Goal: Task Accomplishment & Management: Manage account settings

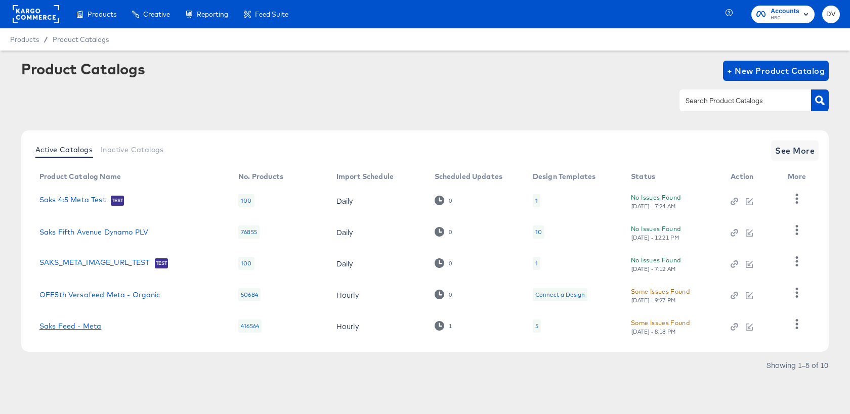
click at [92, 324] on link "Saks Feed - Meta" at bounding box center [70, 326] width 62 height 8
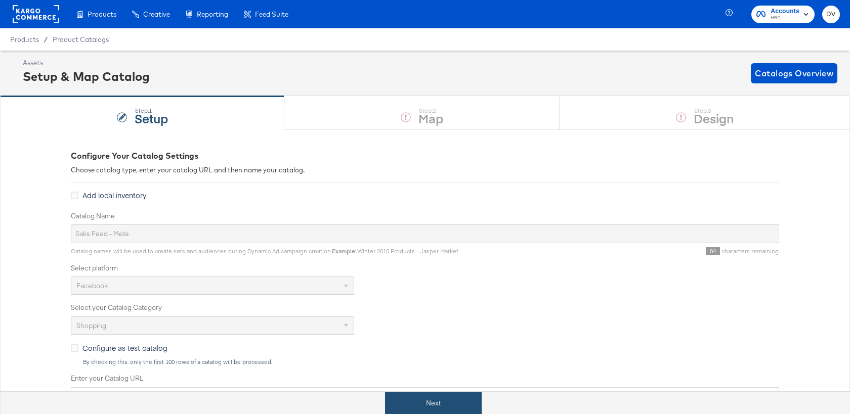
click at [436, 402] on button "Next" at bounding box center [433, 403] width 97 height 23
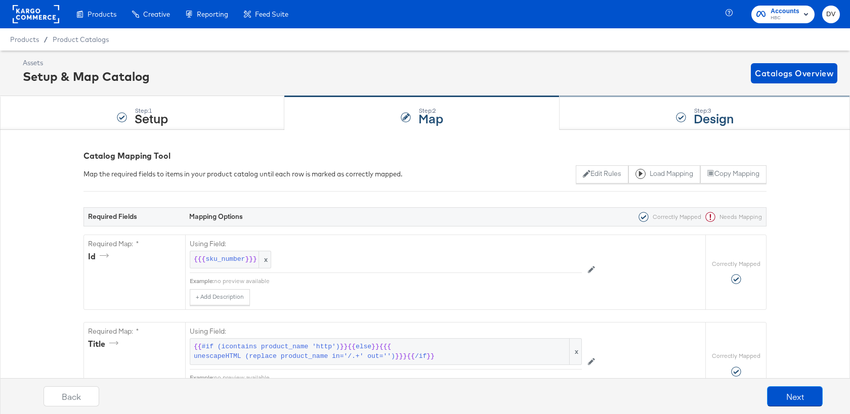
click at [622, 112] on div "Step: 3 Design" at bounding box center [705, 113] width 290 height 33
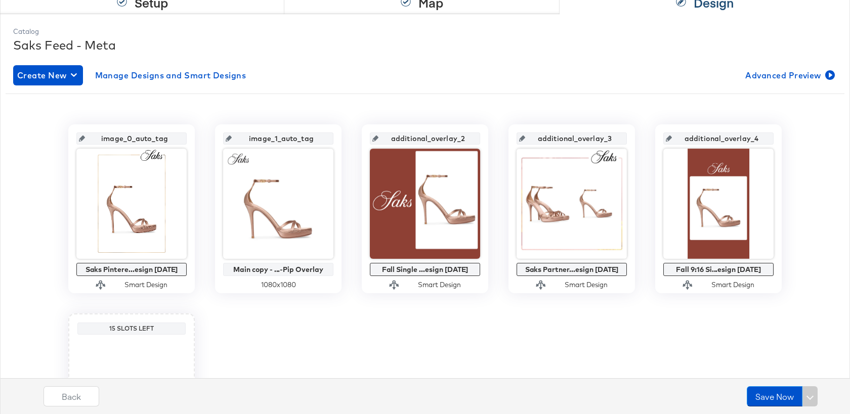
scroll to position [128, 0]
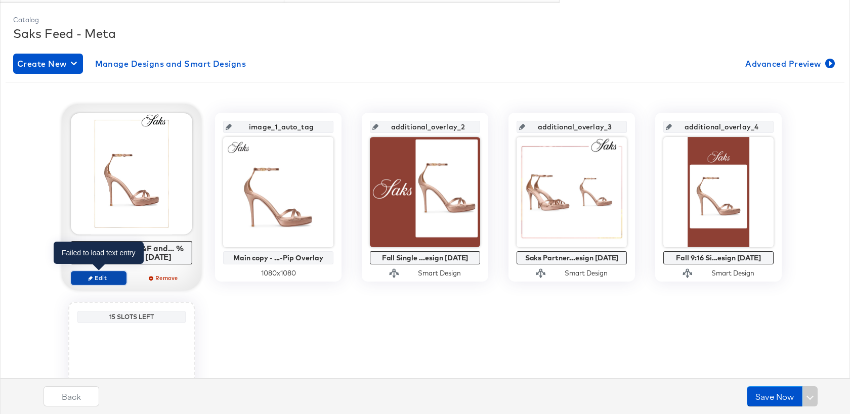
click at [97, 275] on span "Edit" at bounding box center [98, 278] width 47 height 8
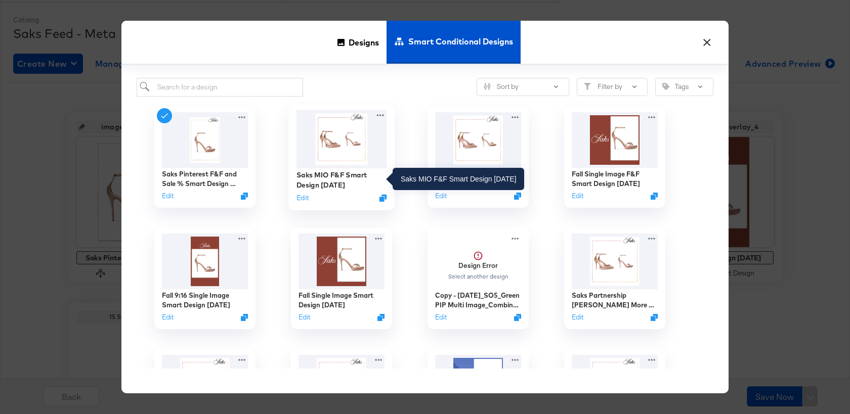
click at [334, 185] on div "Saks MIO F&F Smart Design [DATE]" at bounding box center [342, 180] width 91 height 20
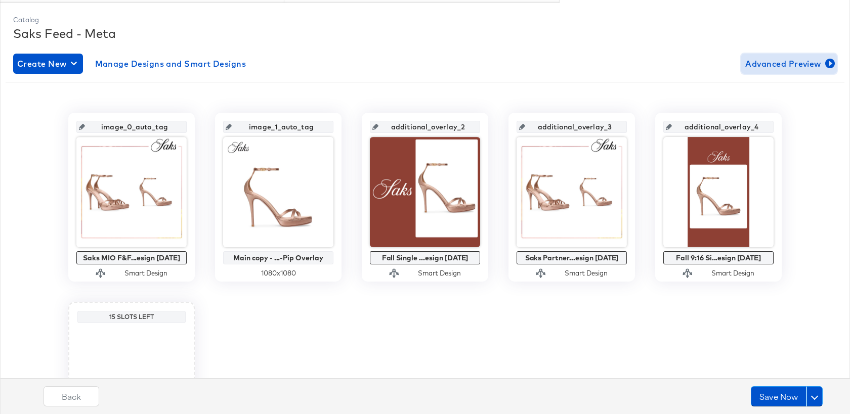
click at [809, 64] on span "Advanced Preview" at bounding box center [789, 64] width 88 height 14
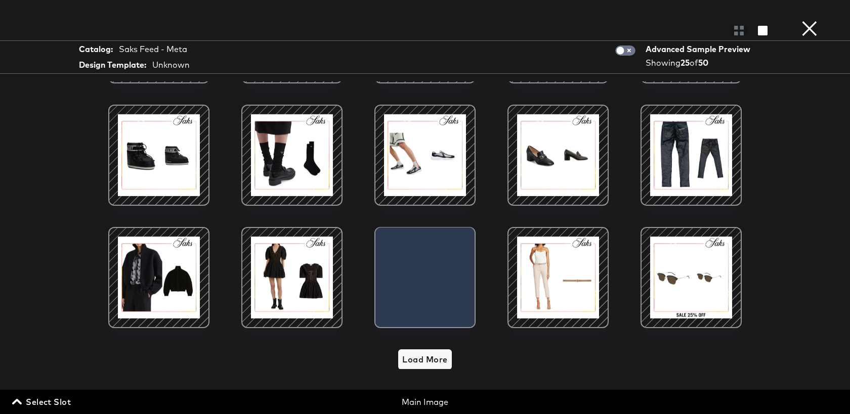
scroll to position [345, 0]
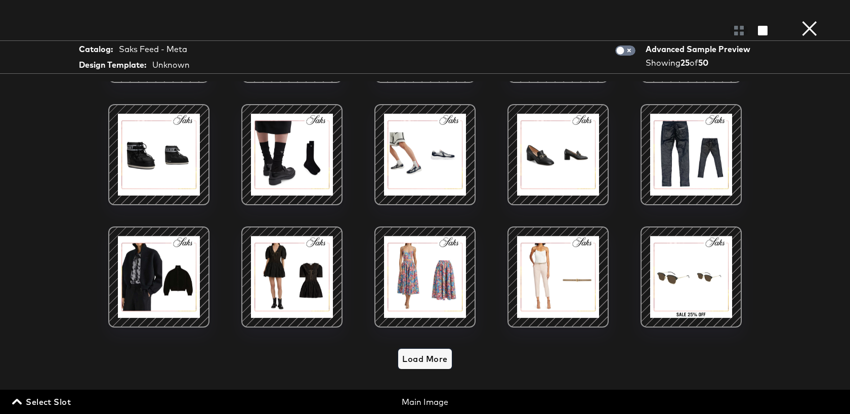
click at [435, 353] on span "Load More" at bounding box center [424, 359] width 45 height 14
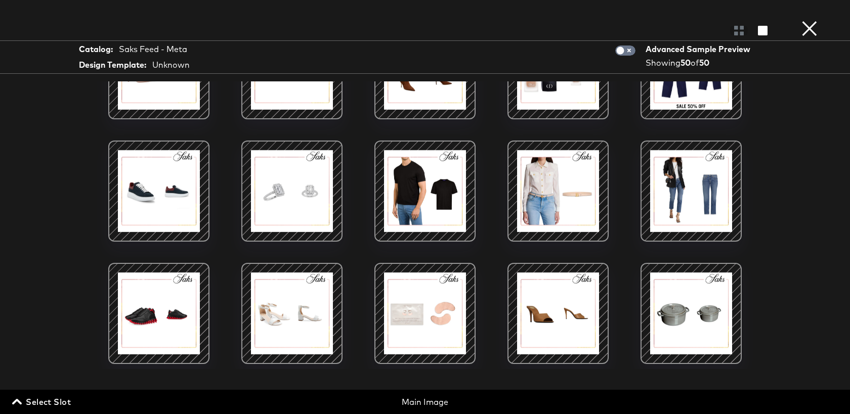
scroll to position [0, 0]
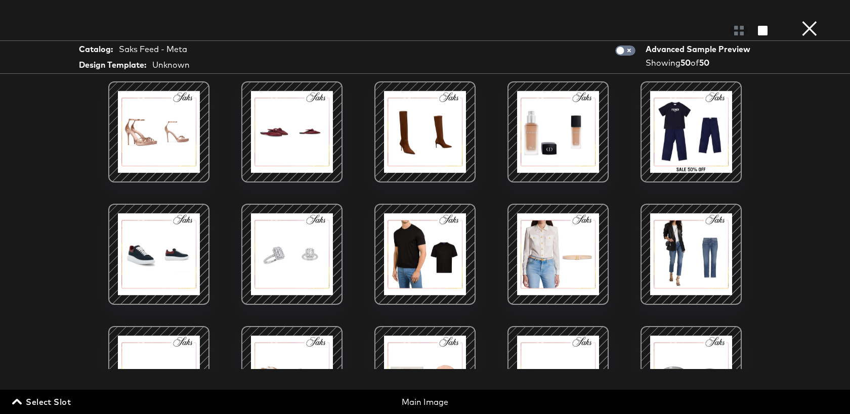
click at [804, 20] on button "×" at bounding box center [810, 10] width 20 height 20
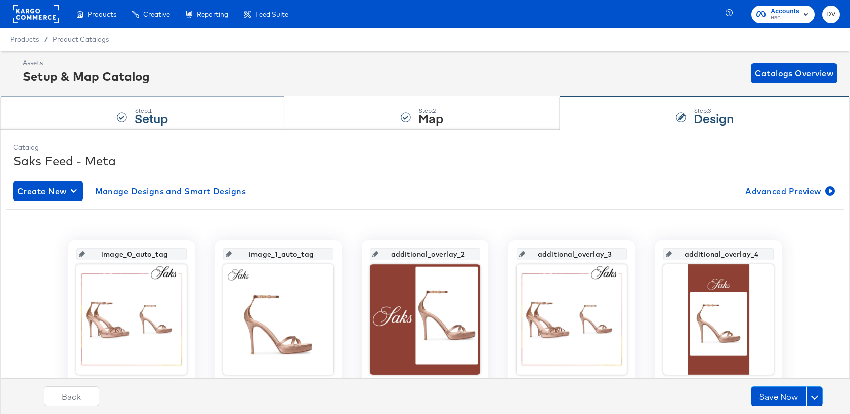
click at [164, 112] on strong "Setup" at bounding box center [151, 118] width 33 height 17
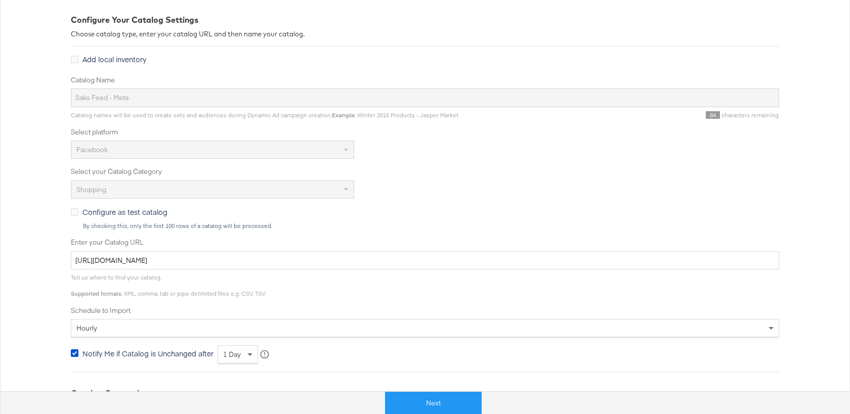
scroll to position [199, 0]
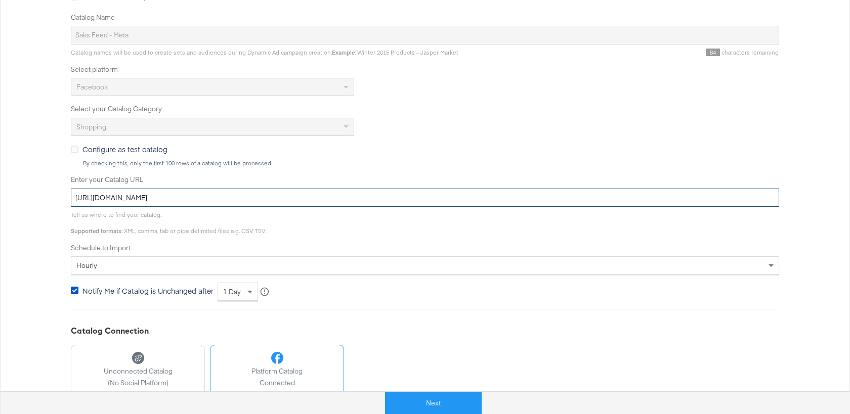
click at [302, 200] on input "[URL][DOMAIN_NAME]" at bounding box center [425, 198] width 709 height 19
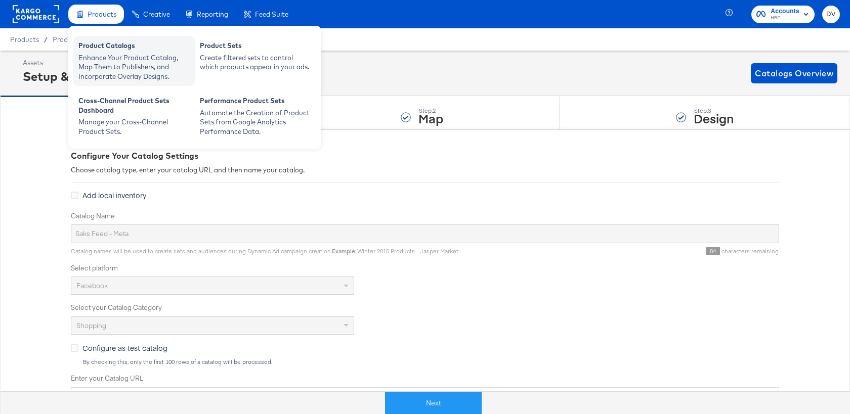
click at [96, 65] on div "Enhance Your Product Catalog, Map Them to Publishers, and Incorporate Overlay D…" at bounding box center [133, 67] width 111 height 28
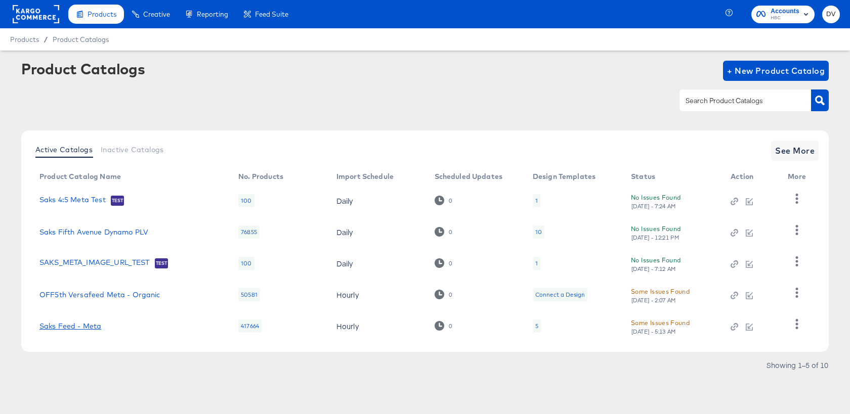
click at [71, 327] on link "Saks Feed - Meta" at bounding box center [70, 326] width 62 height 8
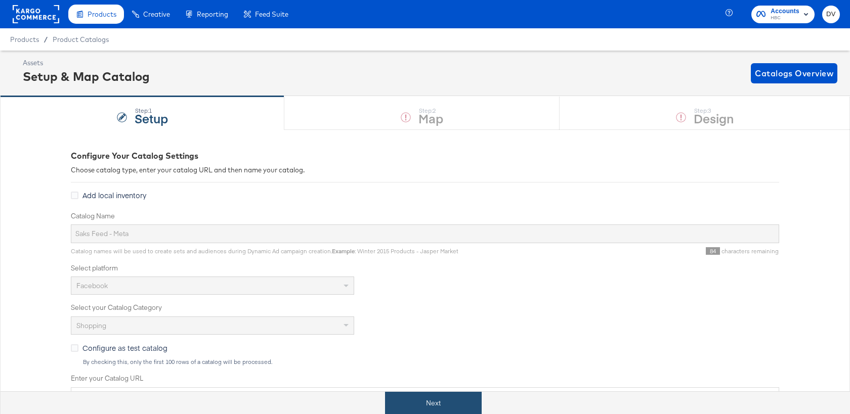
click at [428, 399] on button "Next" at bounding box center [433, 403] width 97 height 23
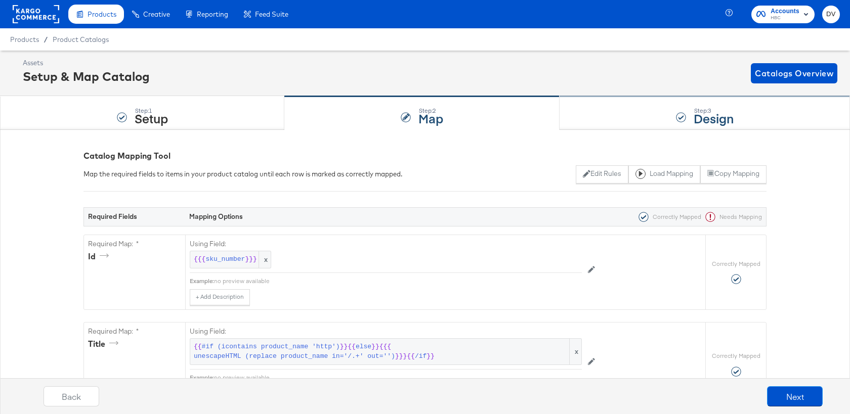
click at [586, 119] on div "Step: 3 Design" at bounding box center [705, 113] width 290 height 33
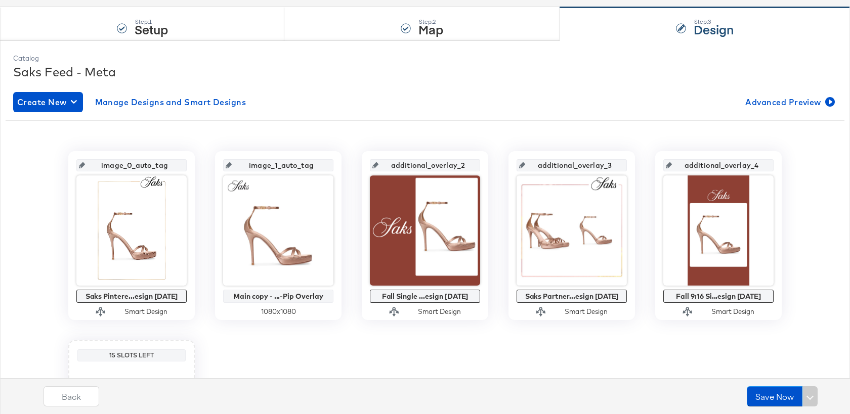
scroll to position [90, 0]
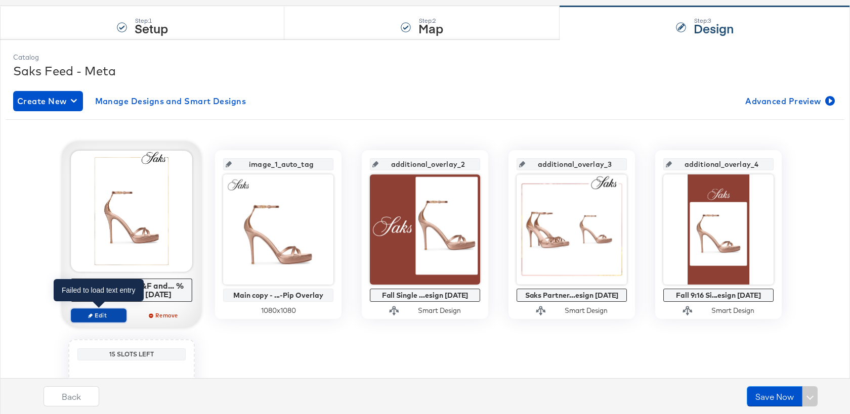
click at [101, 314] on span "Edit" at bounding box center [98, 316] width 47 height 8
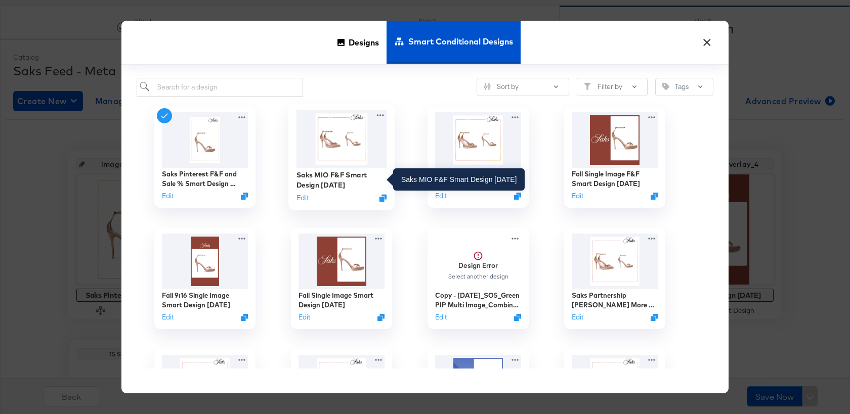
click at [309, 177] on div "Saks MIO F&F Smart Design [DATE]" at bounding box center [342, 180] width 91 height 20
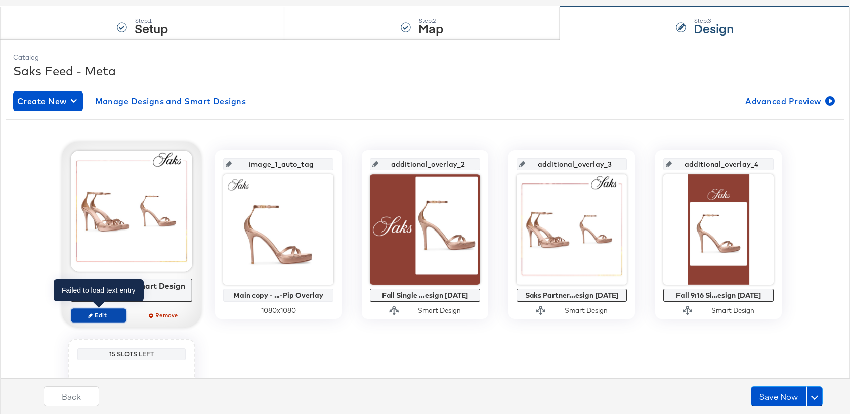
click at [103, 313] on span "Edit" at bounding box center [98, 316] width 47 height 8
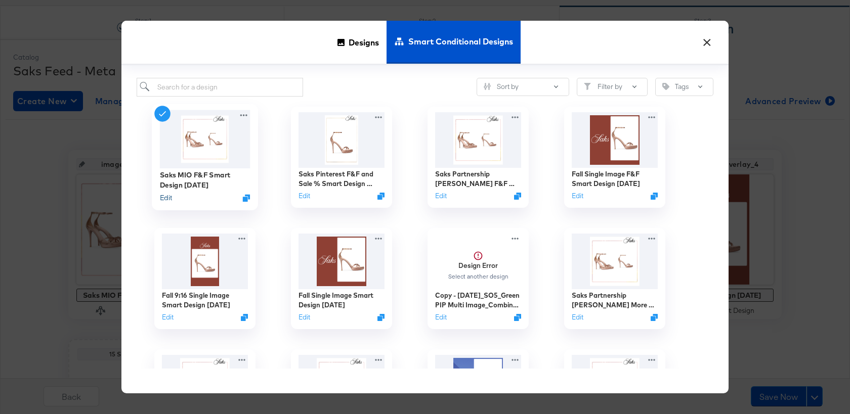
click at [167, 199] on button "Edit" at bounding box center [166, 198] width 12 height 10
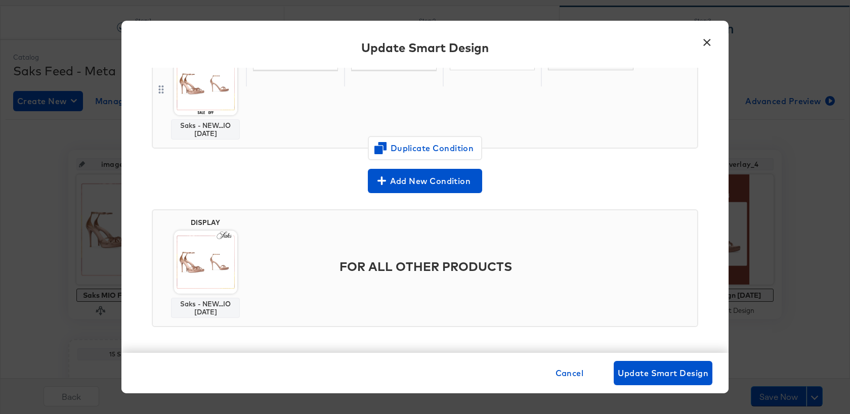
scroll to position [0, 0]
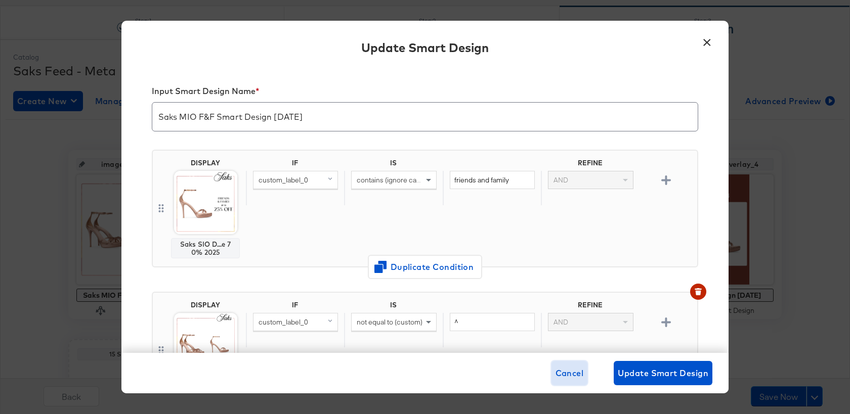
click at [572, 371] on span "Cancel" at bounding box center [570, 373] width 28 height 14
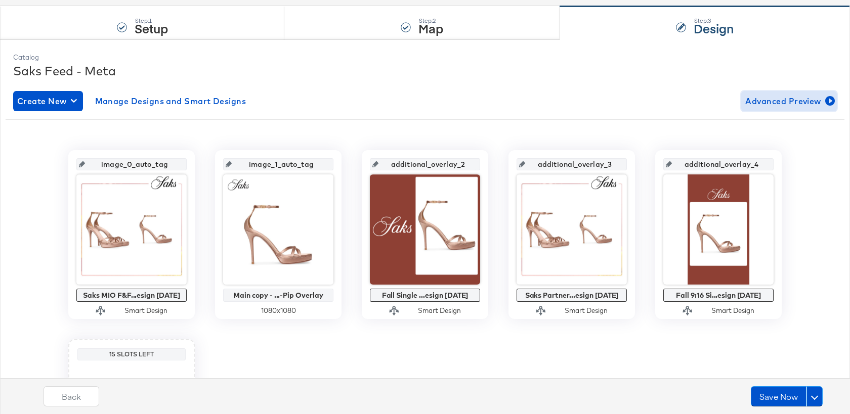
click at [788, 105] on span "Advanced Preview" at bounding box center [789, 101] width 88 height 14
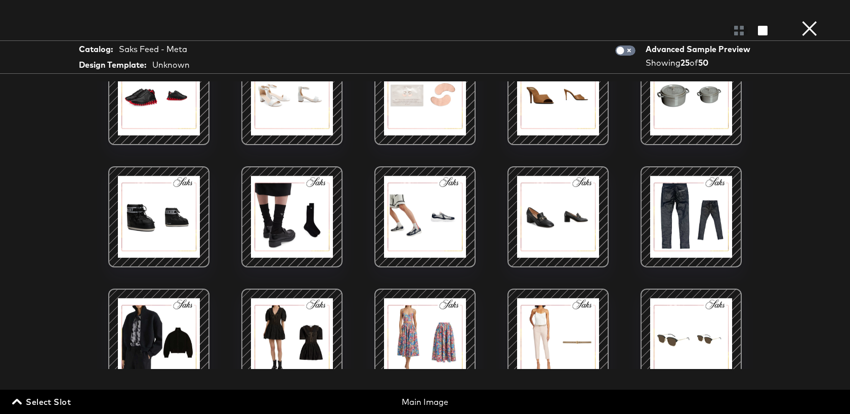
scroll to position [345, 0]
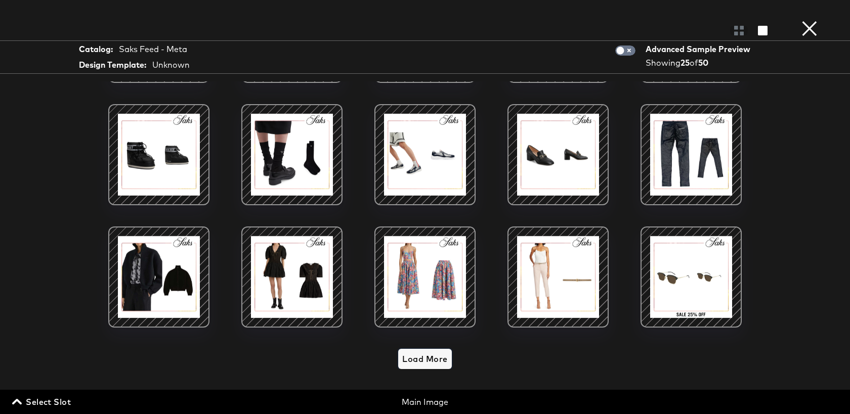
click at [421, 367] on button "Load More" at bounding box center [424, 359] width 53 height 20
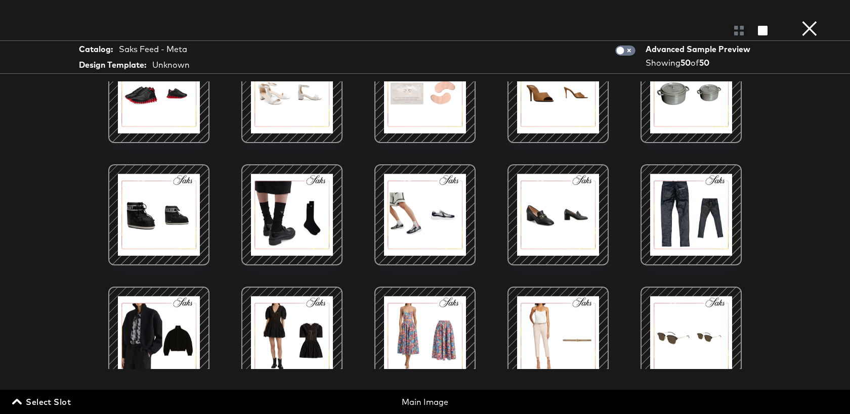
scroll to position [60, 0]
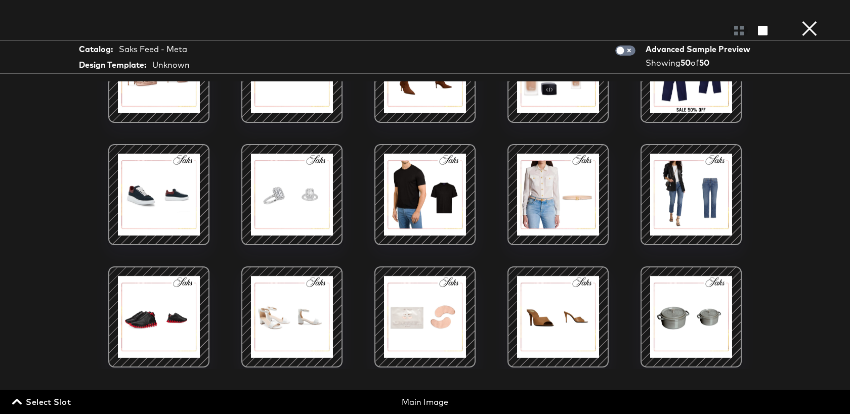
click at [810, 20] on button "×" at bounding box center [810, 10] width 20 height 20
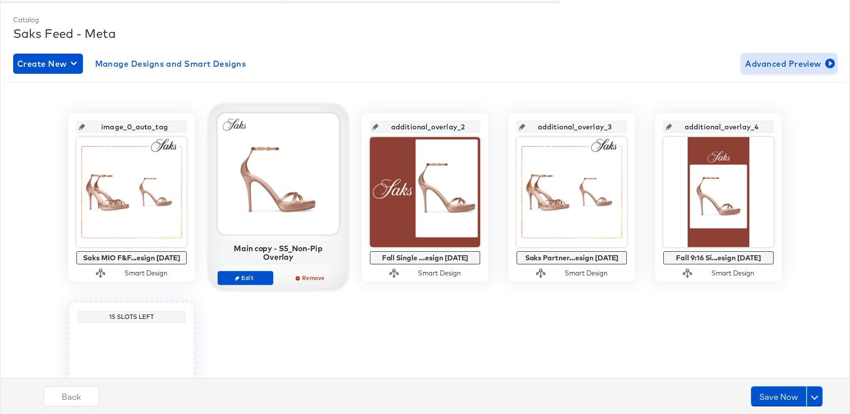
scroll to position [0, 0]
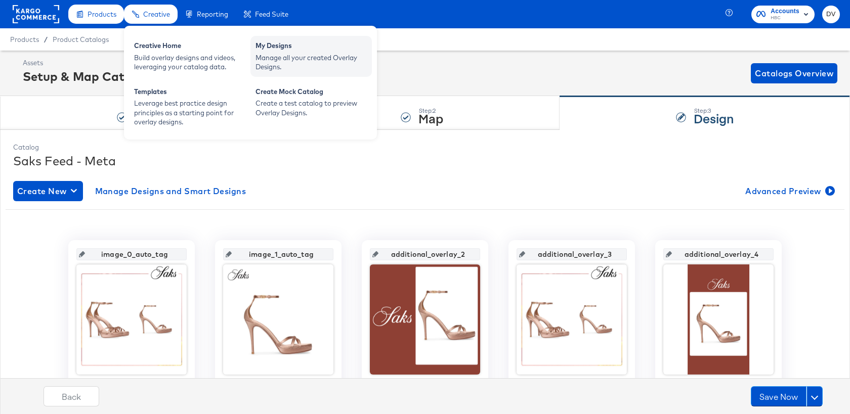
click at [278, 52] on div "My Designs" at bounding box center [311, 47] width 111 height 12
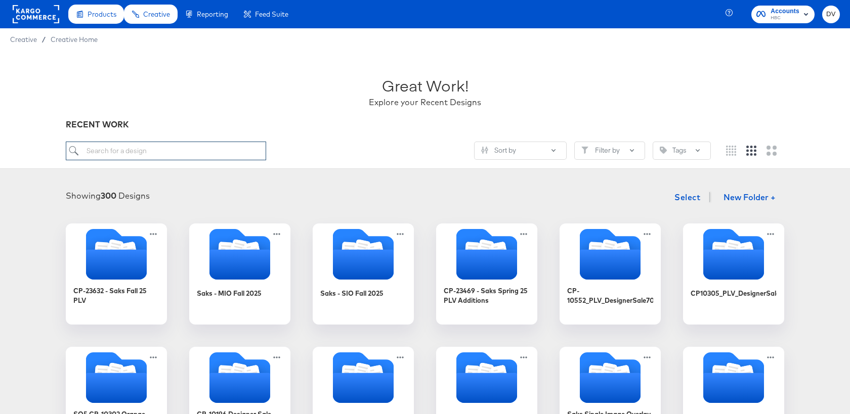
click at [171, 154] on input "search" at bounding box center [166, 151] width 200 height 19
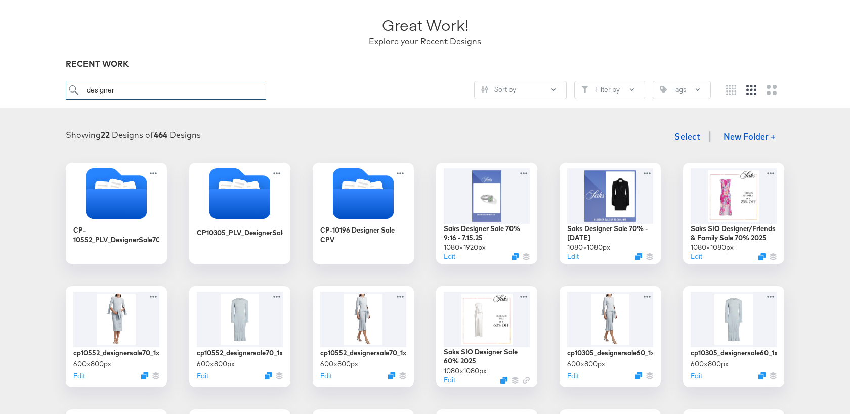
scroll to position [63, 0]
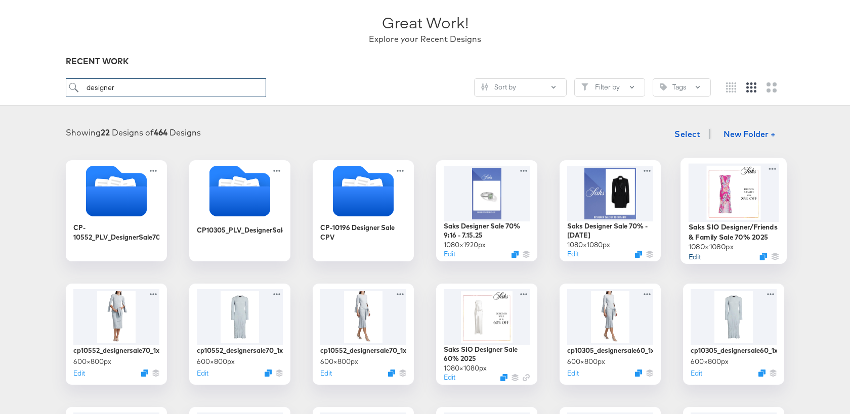
type input "designer"
click at [693, 260] on button "Edit" at bounding box center [695, 257] width 12 height 10
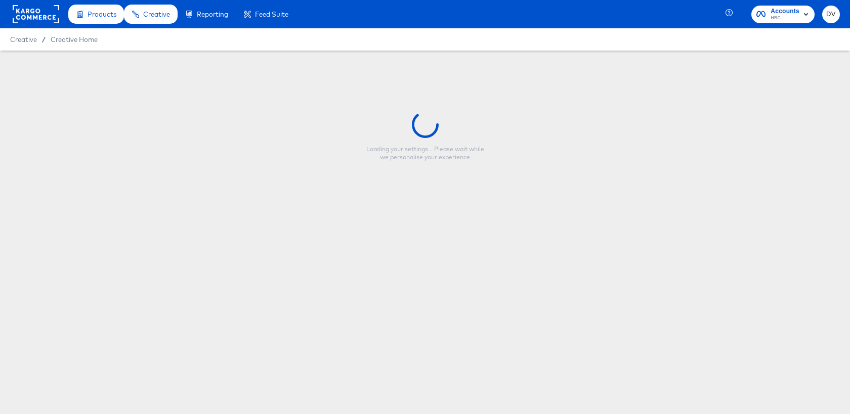
type input "Saks SIO Designer/Friends & Family Sale 70% 2025"
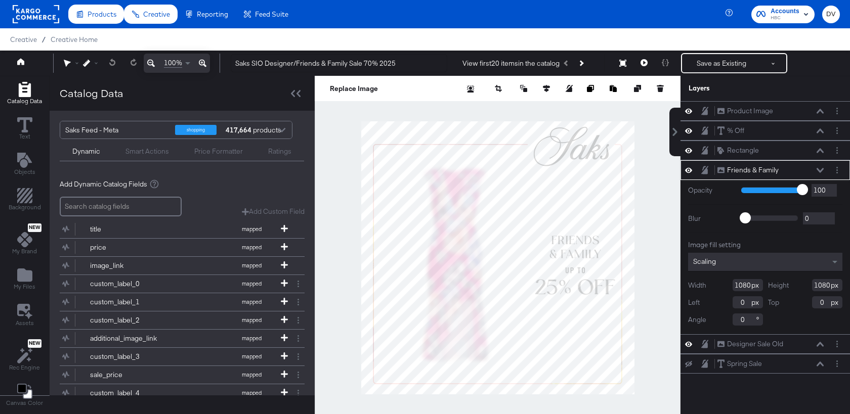
click at [656, 274] on div at bounding box center [498, 258] width 366 height 364
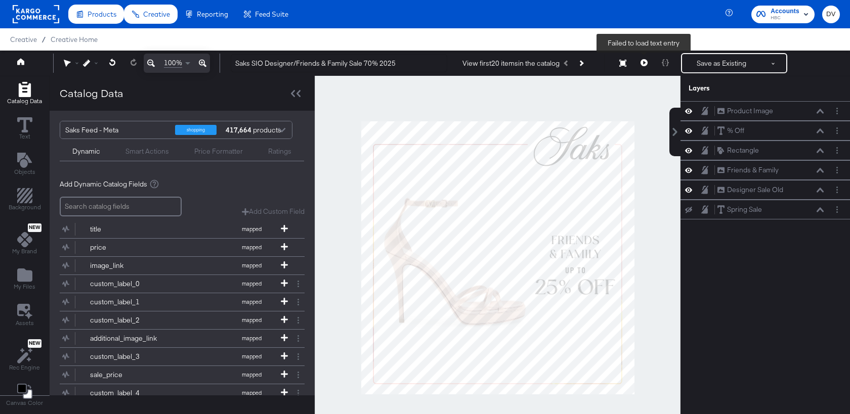
click at [643, 65] on icon at bounding box center [644, 62] width 7 height 7
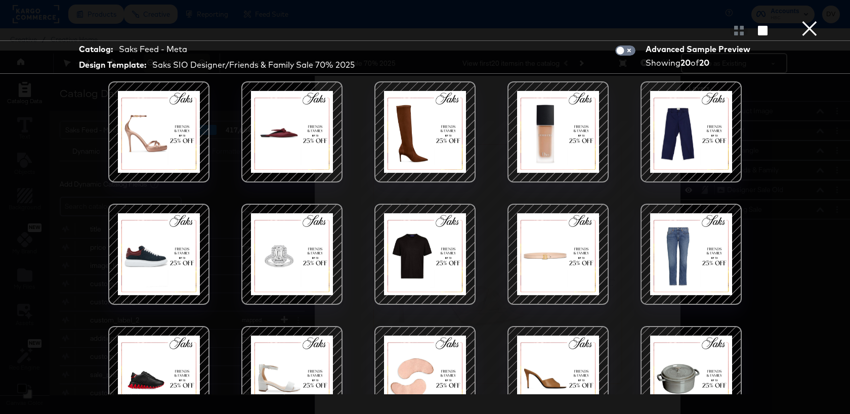
click at [814, 20] on button "×" at bounding box center [810, 10] width 20 height 20
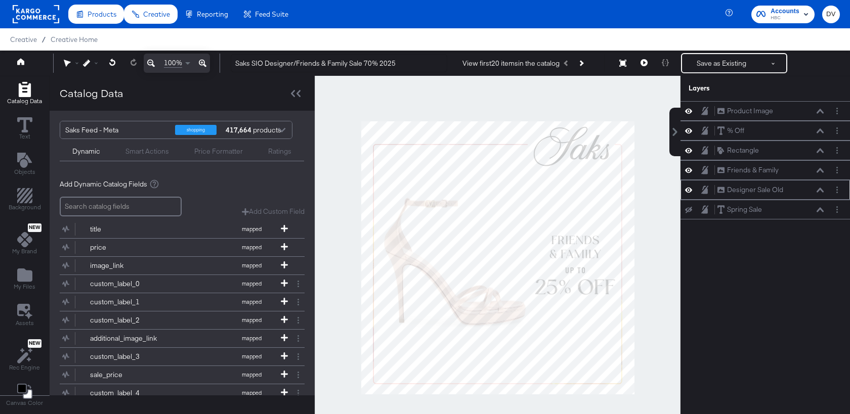
click at [687, 190] on icon at bounding box center [688, 190] width 7 height 9
click at [687, 190] on icon at bounding box center [688, 190] width 7 height 7
click at [687, 190] on icon at bounding box center [688, 190] width 7 height 9
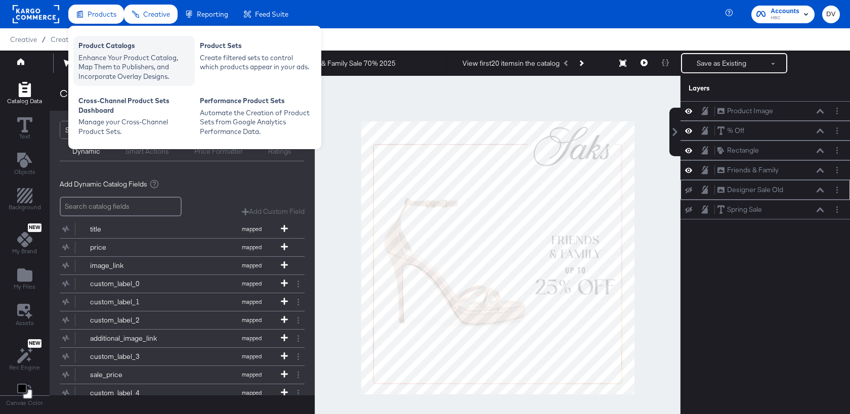
click at [105, 48] on div "Product Catalogs" at bounding box center [133, 47] width 111 height 12
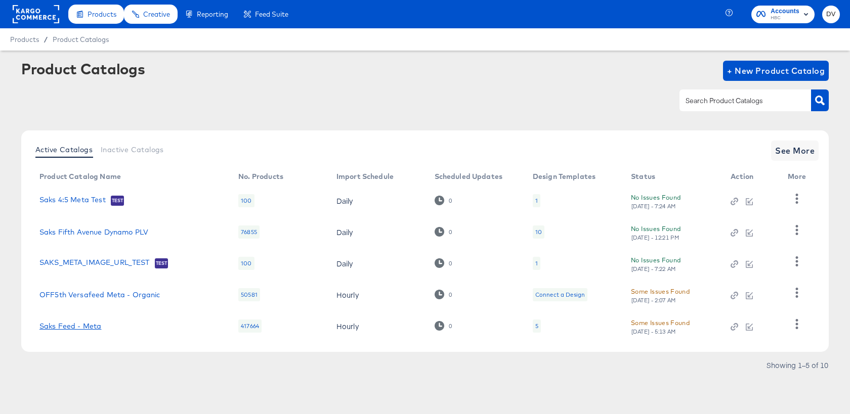
click at [82, 323] on link "Saks Feed - Meta" at bounding box center [70, 326] width 62 height 8
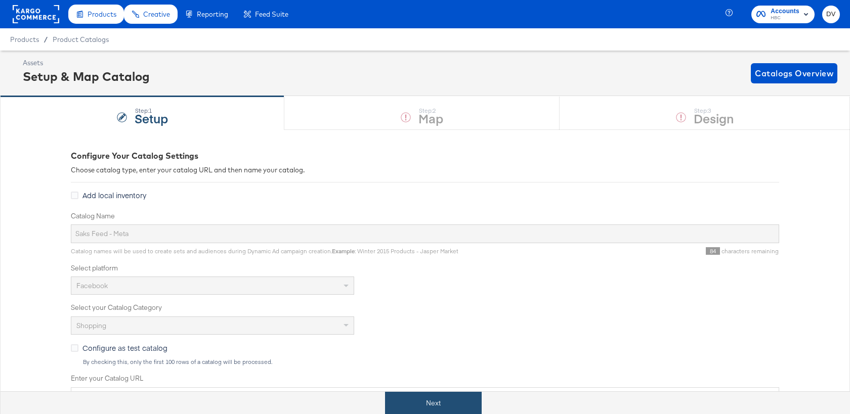
click at [467, 398] on button "Next" at bounding box center [433, 403] width 97 height 23
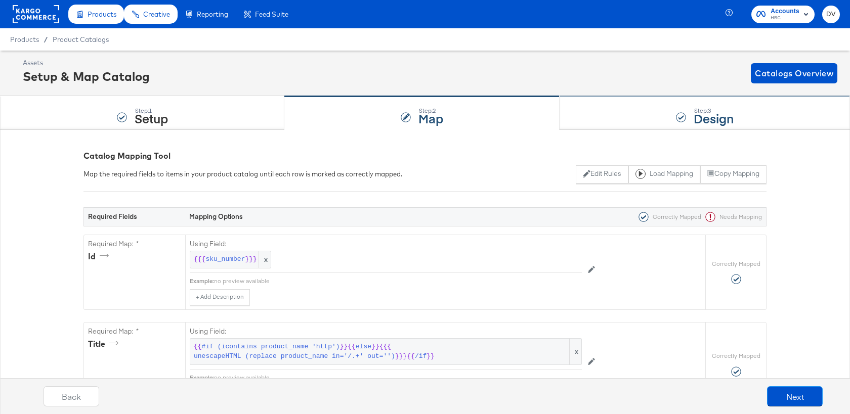
click at [639, 115] on div "Step: 3 Design" at bounding box center [705, 113] width 290 height 33
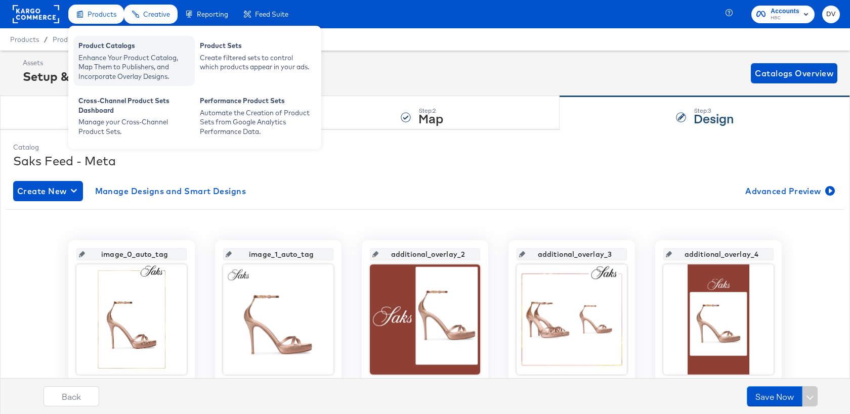
click at [114, 57] on div "Enhance Your Product Catalog, Map Them to Publishers, and Incorporate Overlay D…" at bounding box center [133, 67] width 111 height 28
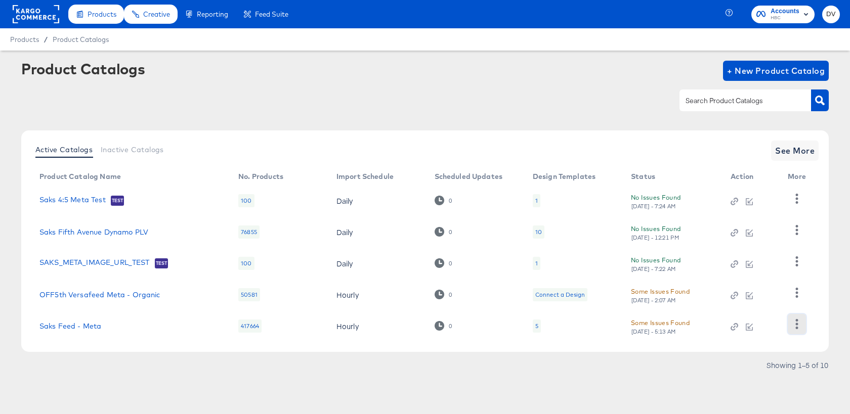
click at [803, 325] on button "button" at bounding box center [797, 324] width 18 height 20
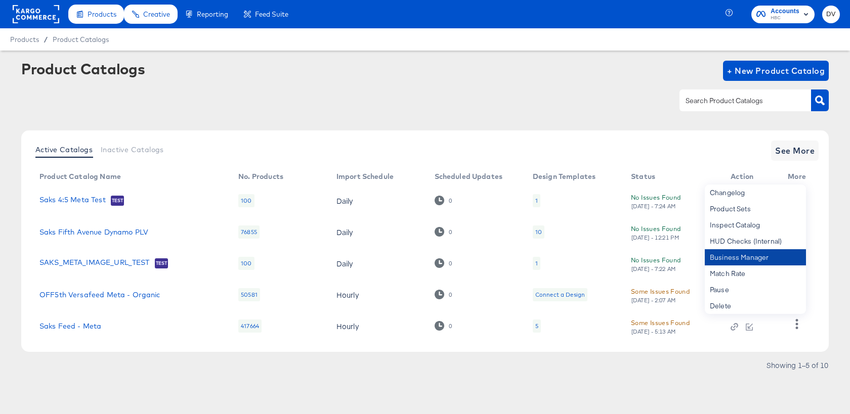
click at [733, 260] on div "Business Manager" at bounding box center [755, 258] width 101 height 16
click at [92, 332] on td "Saks Feed - Meta" at bounding box center [130, 326] width 199 height 31
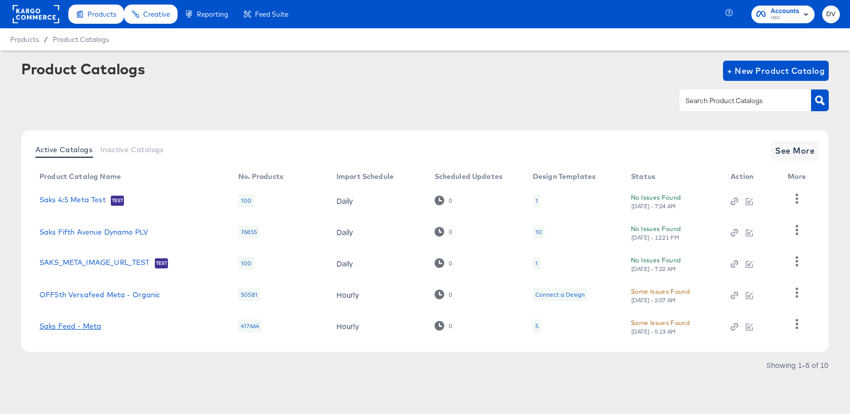
click at [92, 328] on link "Saks Feed - Meta" at bounding box center [70, 326] width 62 height 8
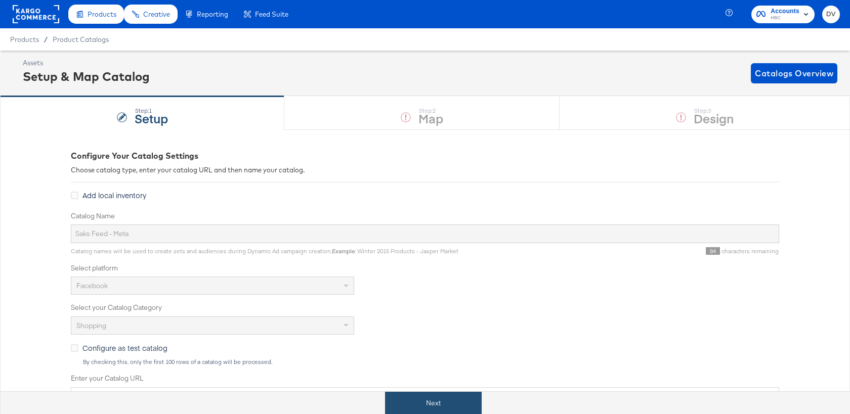
click at [434, 400] on button "Next" at bounding box center [433, 403] width 97 height 23
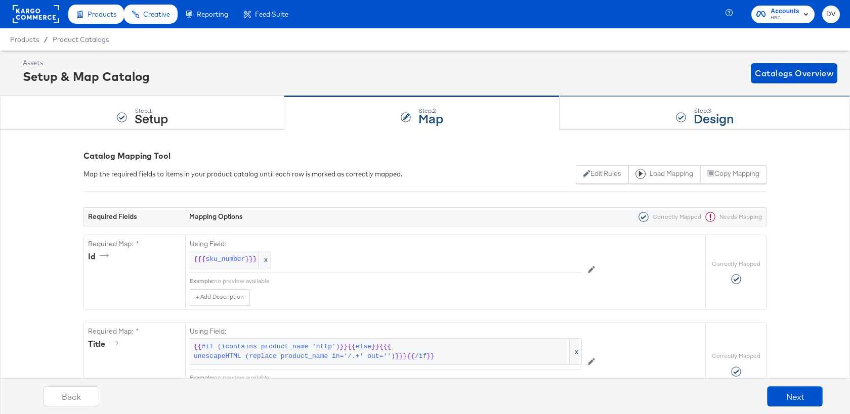
click at [611, 108] on div "Step: 3 Design" at bounding box center [705, 113] width 290 height 33
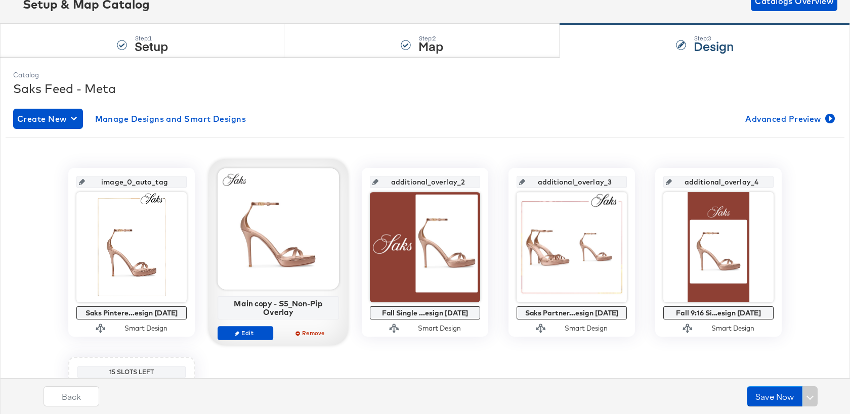
scroll to position [97, 0]
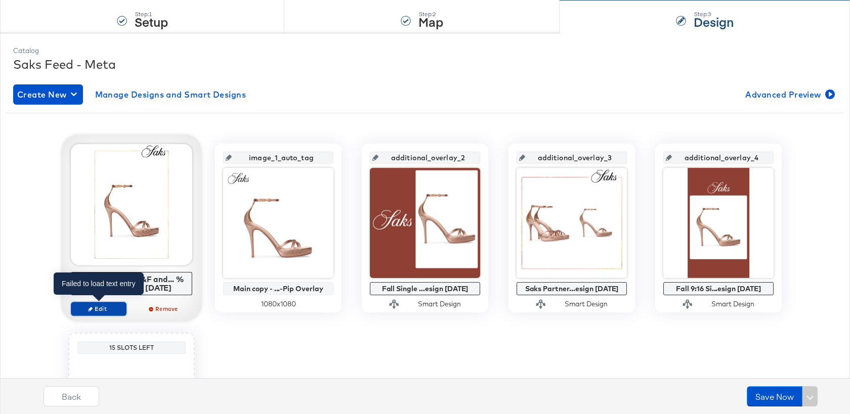
click at [100, 308] on span "Edit" at bounding box center [98, 309] width 47 height 8
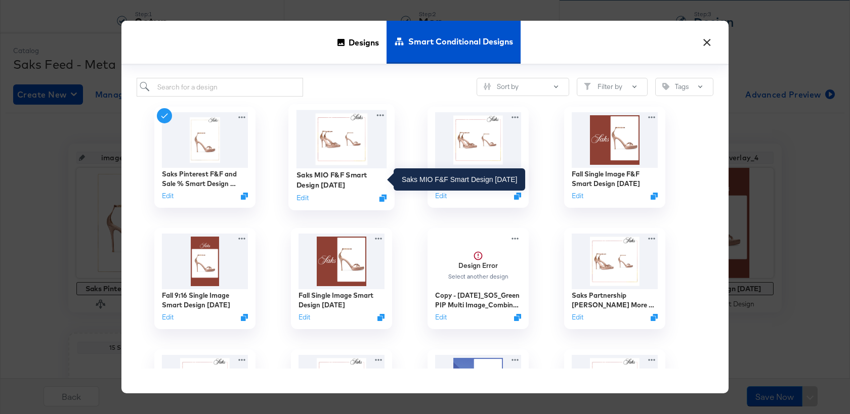
click at [329, 185] on div "Saks MIO F&F Smart Design [DATE]" at bounding box center [342, 180] width 91 height 20
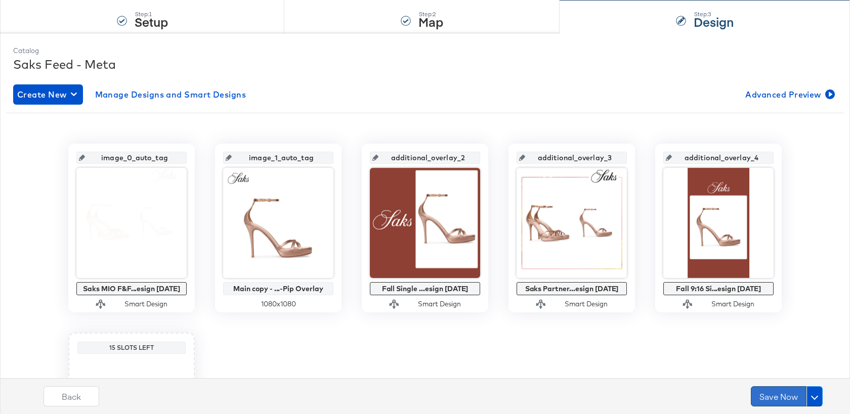
click at [793, 398] on button "Save Now" at bounding box center [779, 397] width 56 height 20
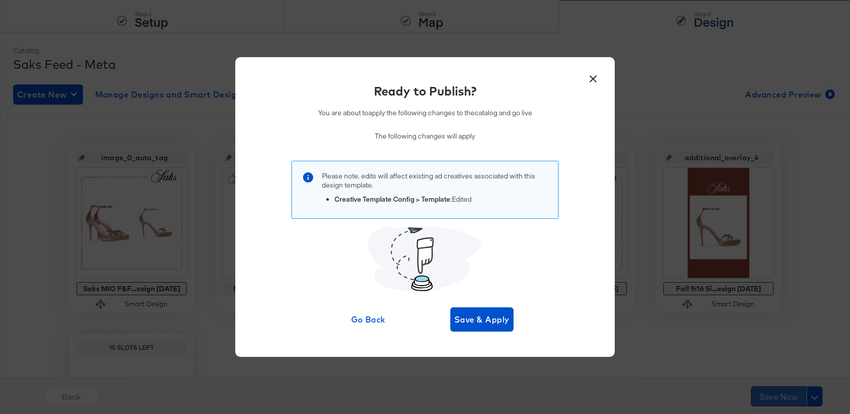
scroll to position [0, 0]
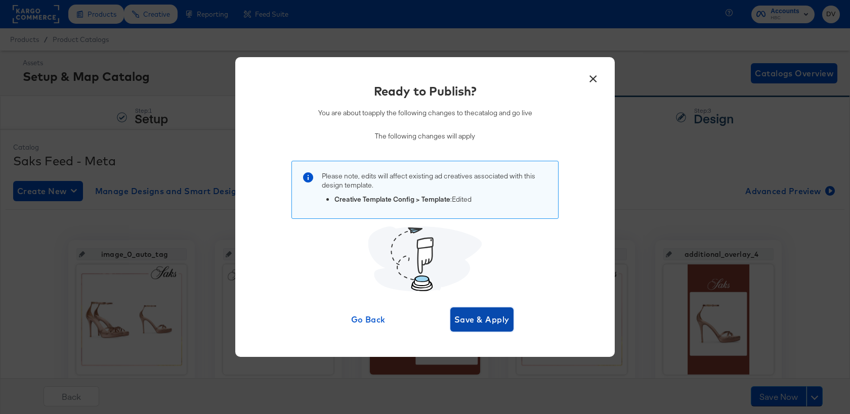
click at [484, 324] on span "Save & Apply" at bounding box center [481, 320] width 55 height 14
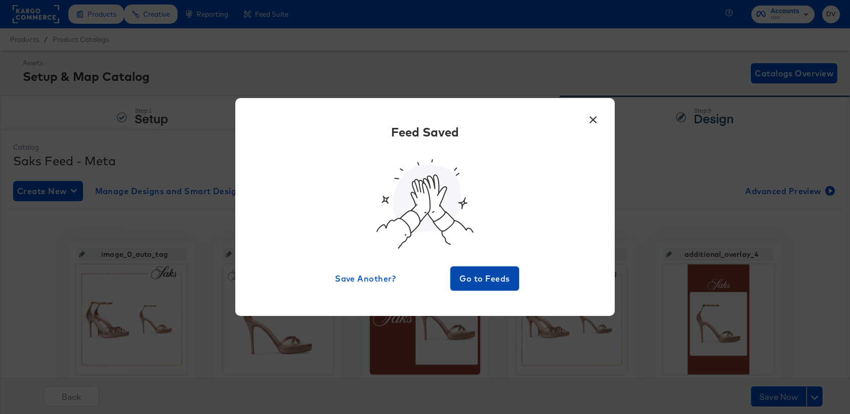
click at [475, 276] on span "Go to Feeds" at bounding box center [484, 279] width 61 height 14
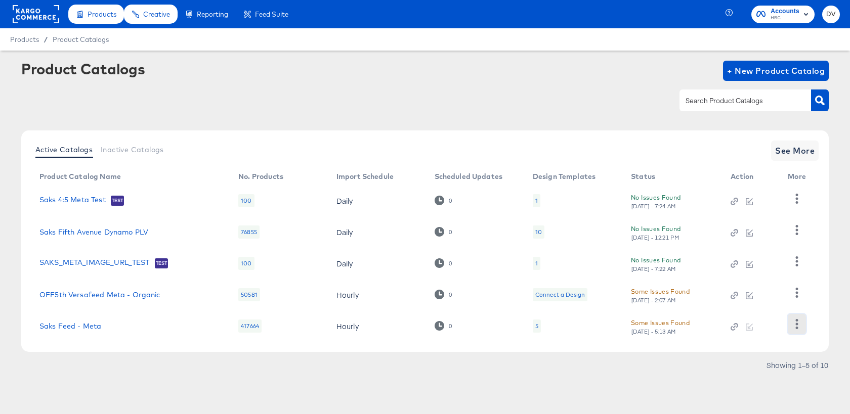
click at [790, 322] on button "button" at bounding box center [797, 324] width 18 height 20
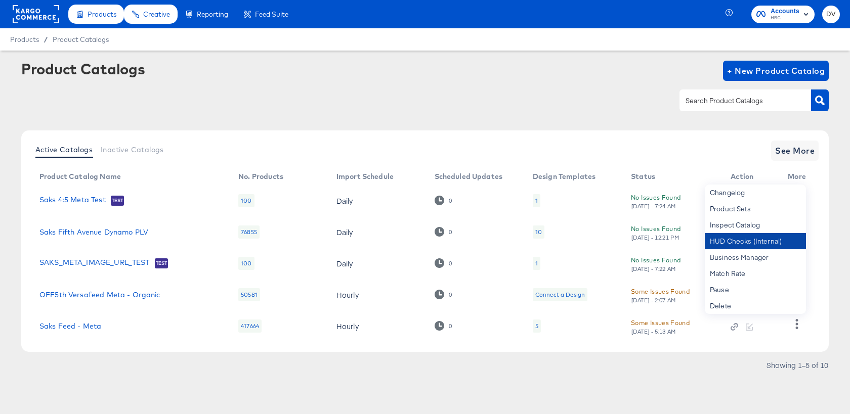
click at [732, 246] on div "HUD Checks (Internal)" at bounding box center [755, 241] width 101 height 16
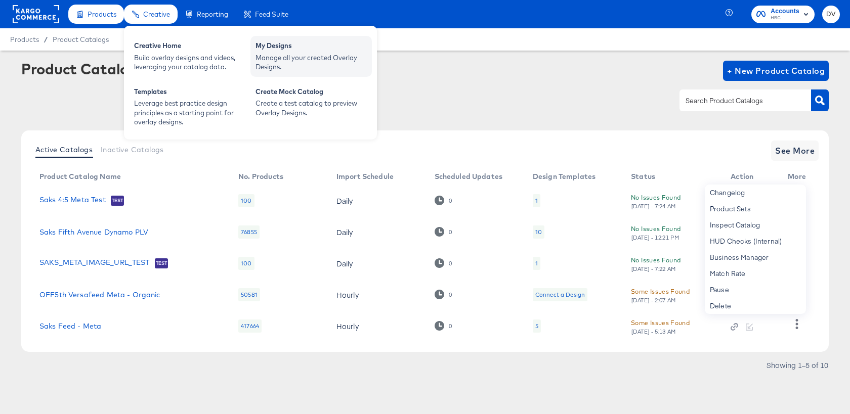
click at [329, 57] on div "Manage all your created Overlay Designs." at bounding box center [311, 62] width 111 height 19
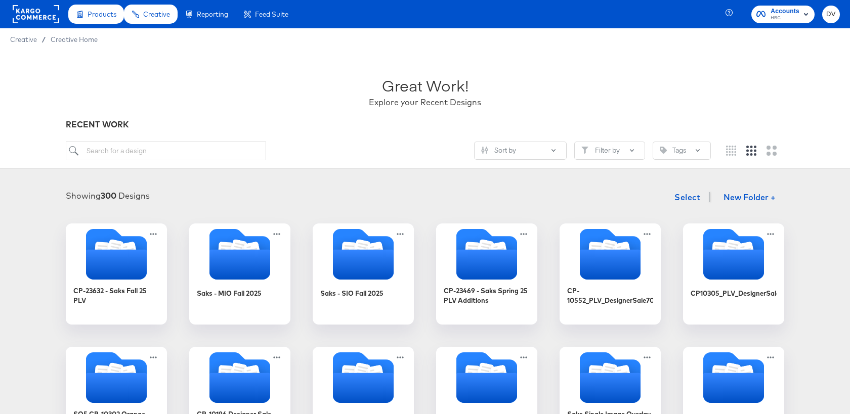
scroll to position [24, 0]
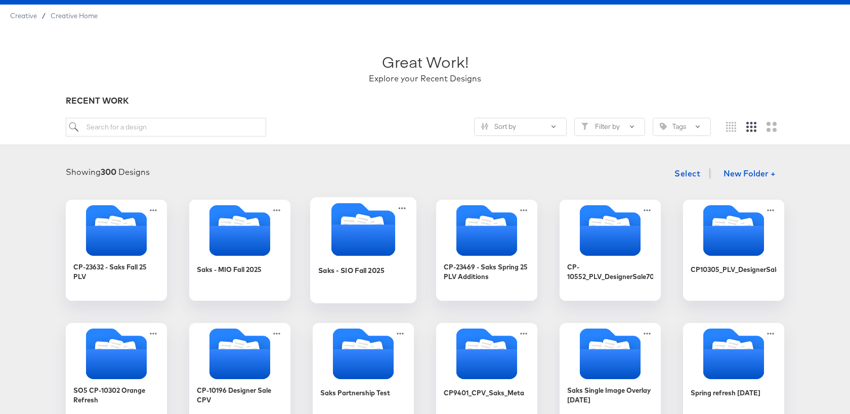
click at [365, 234] on icon "Folder" at bounding box center [363, 240] width 64 height 31
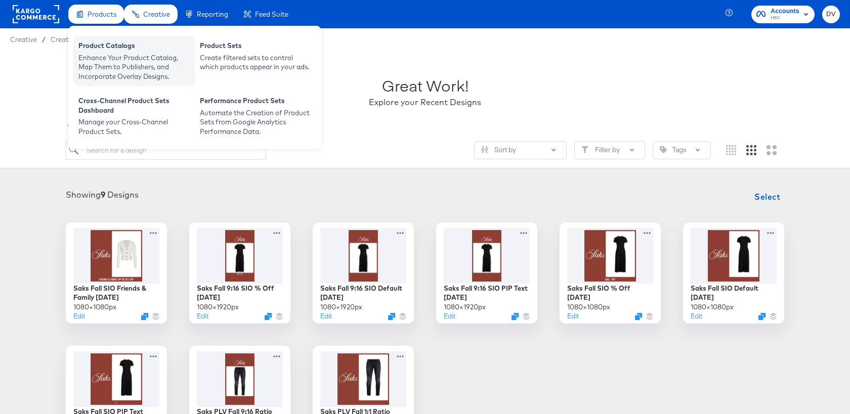
click at [108, 48] on div "Product Catalogs" at bounding box center [133, 47] width 111 height 12
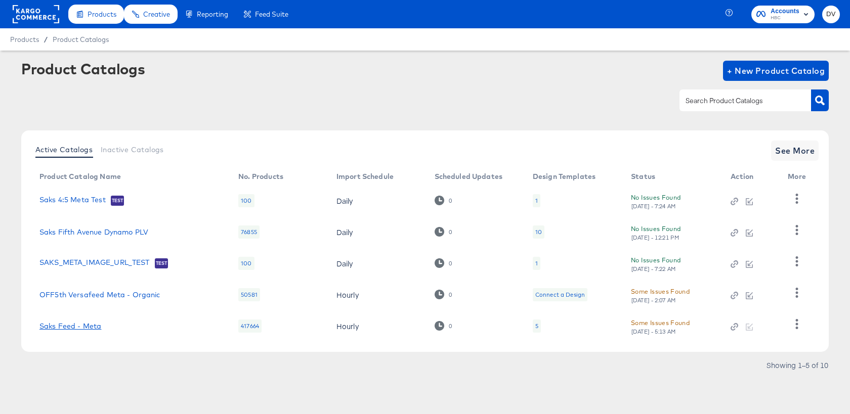
click at [64, 326] on link "Saks Feed - Meta" at bounding box center [70, 326] width 62 height 8
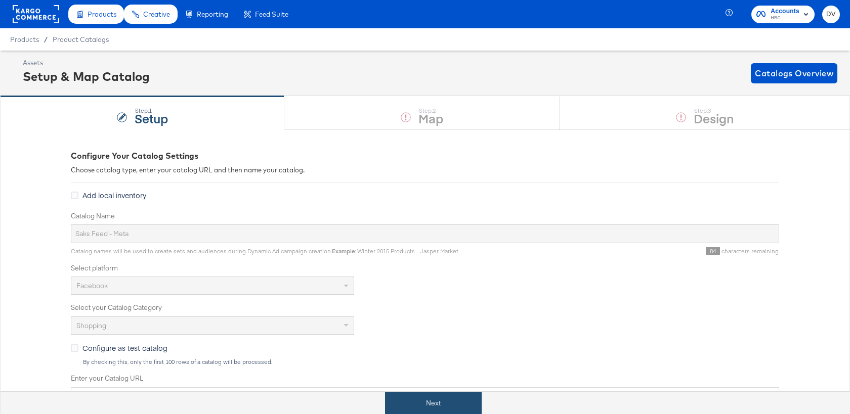
click at [418, 399] on button "Next" at bounding box center [433, 403] width 97 height 23
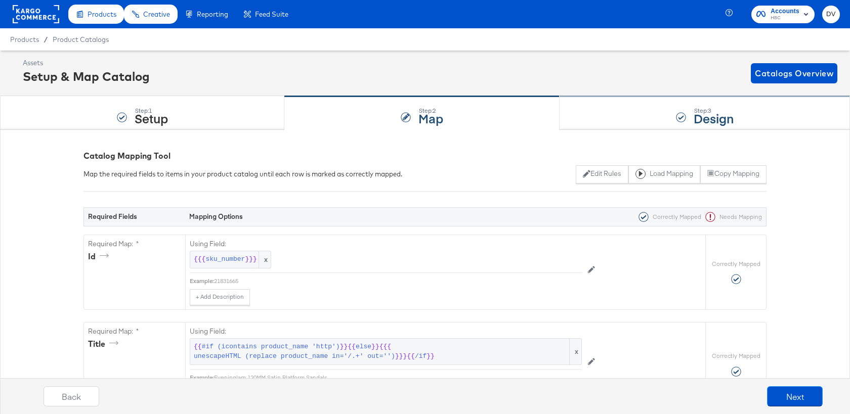
click at [585, 108] on div "Step: 3 Design" at bounding box center [705, 113] width 290 height 33
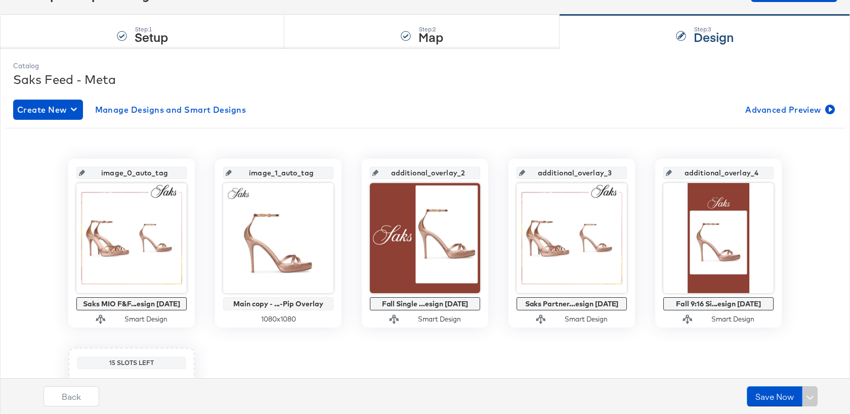
scroll to position [88, 0]
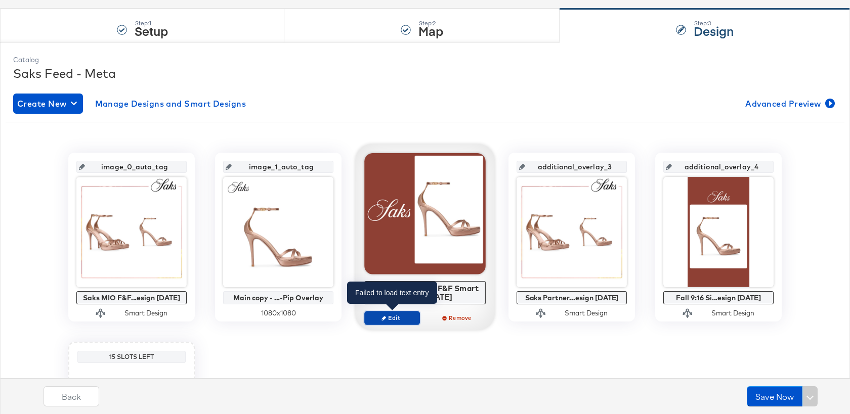
click at [394, 322] on button "Edit" at bounding box center [392, 318] width 56 height 14
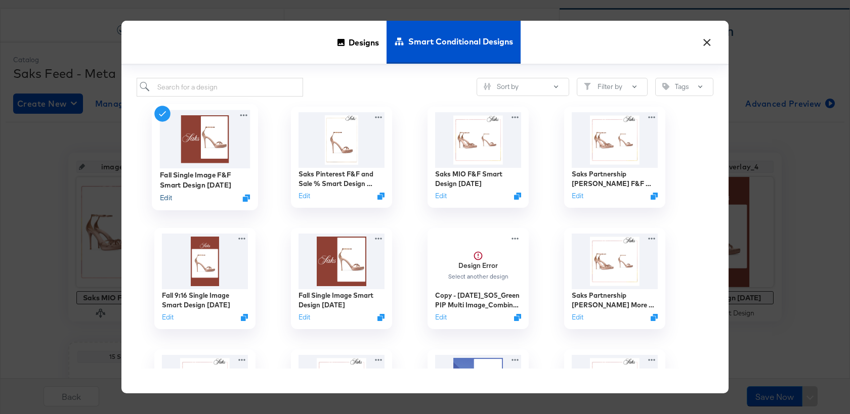
click at [166, 199] on button "Edit" at bounding box center [166, 198] width 12 height 10
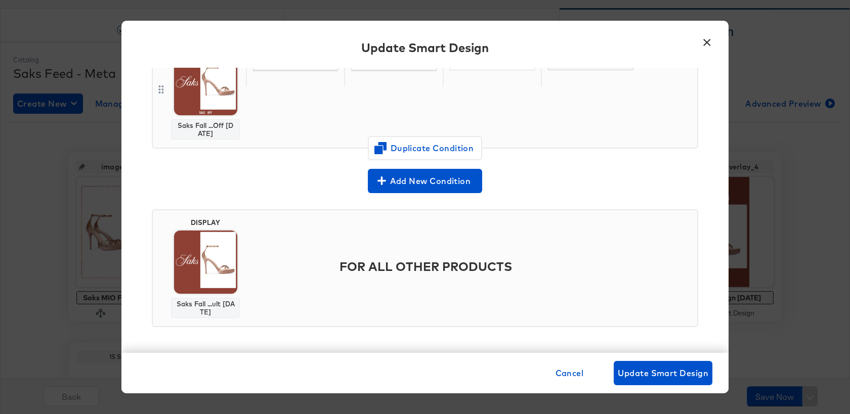
scroll to position [0, 0]
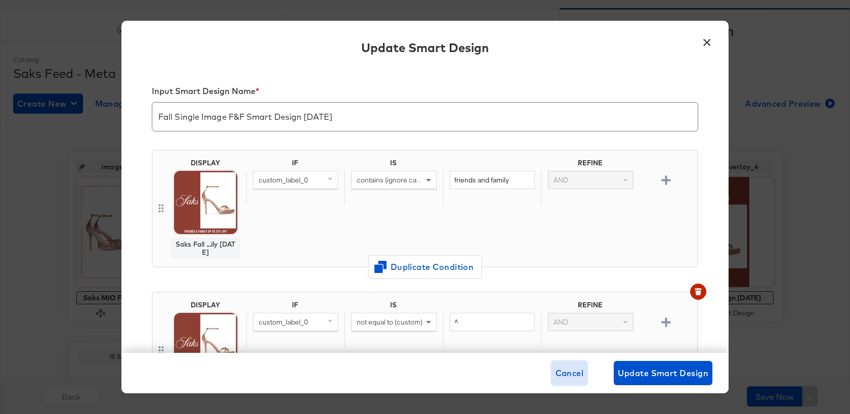
click at [564, 370] on span "Cancel" at bounding box center [570, 373] width 28 height 14
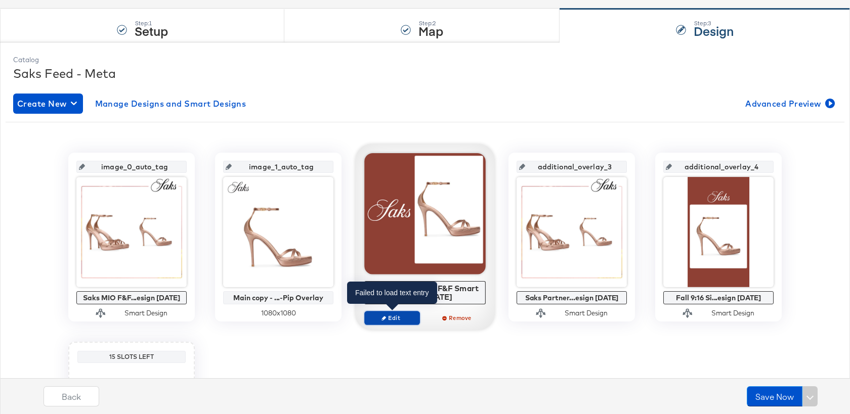
click at [394, 315] on span "Edit" at bounding box center [392, 318] width 47 height 8
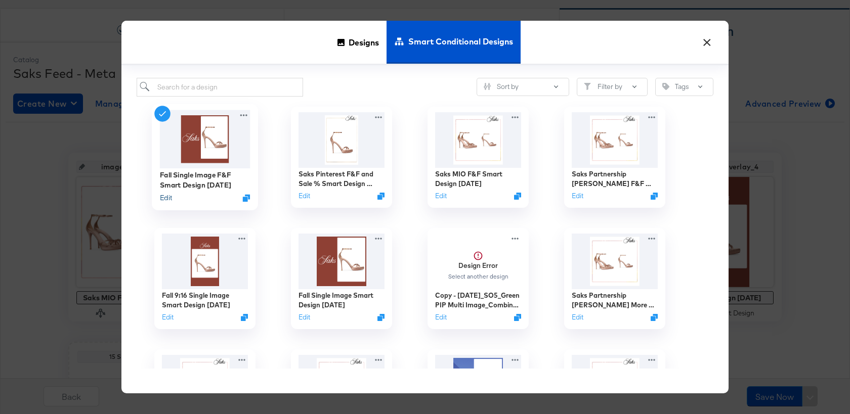
click at [167, 196] on button "Edit" at bounding box center [166, 198] width 12 height 10
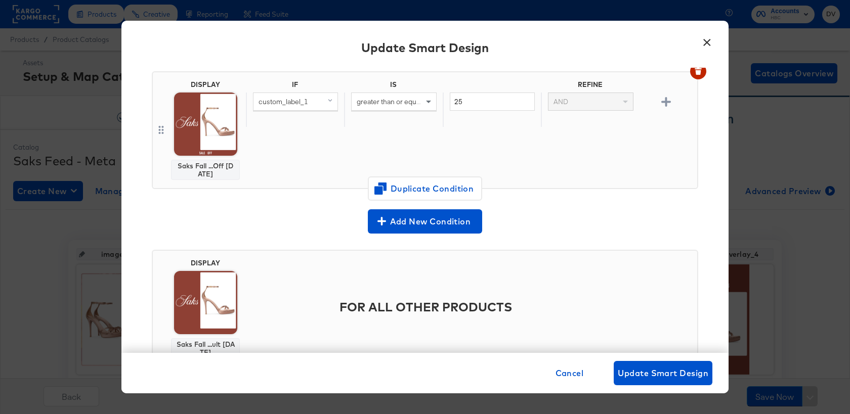
scroll to position [546, 0]
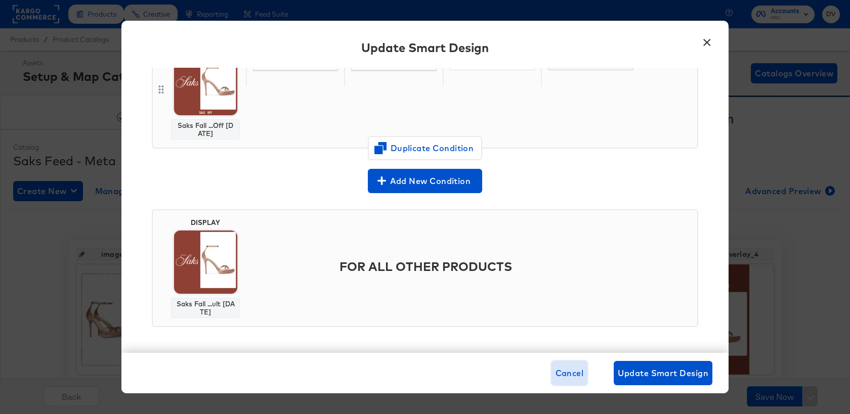
click at [565, 373] on span "Cancel" at bounding box center [570, 373] width 28 height 14
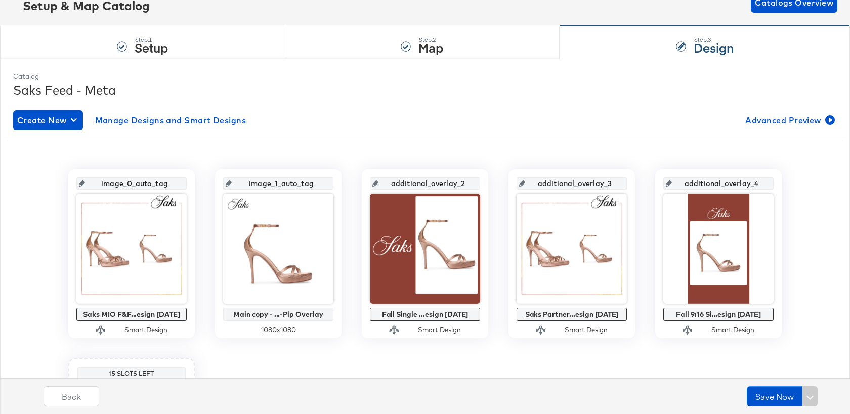
scroll to position [74, 0]
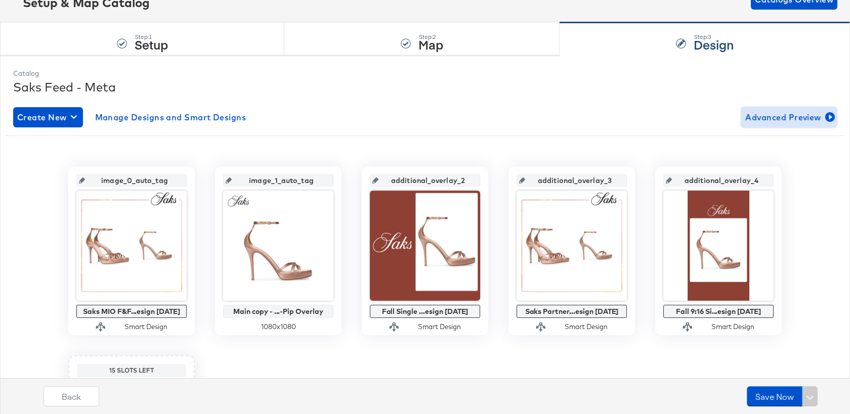
click at [791, 120] on span "Advanced Preview" at bounding box center [789, 117] width 88 height 14
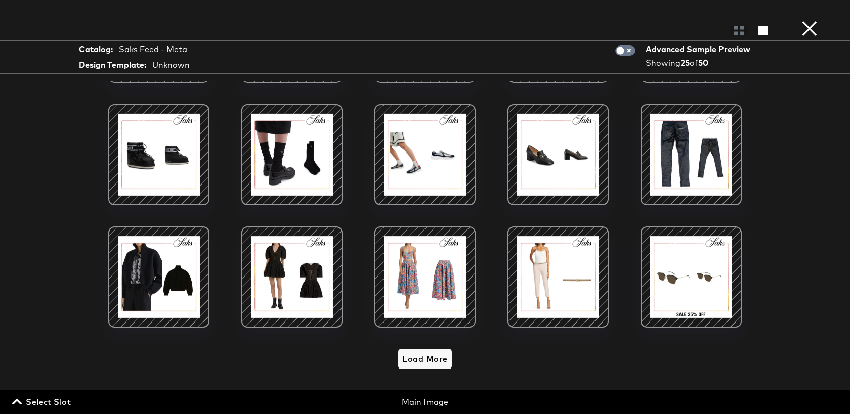
scroll to position [139, 0]
click at [433, 354] on span "Load More" at bounding box center [424, 359] width 45 height 14
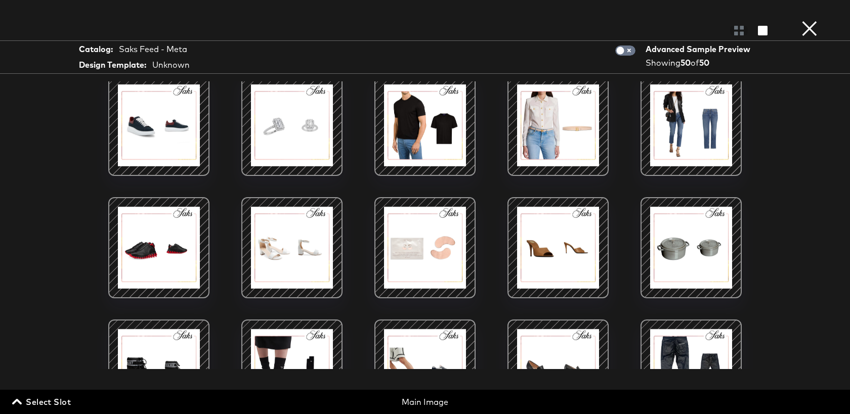
scroll to position [0, 0]
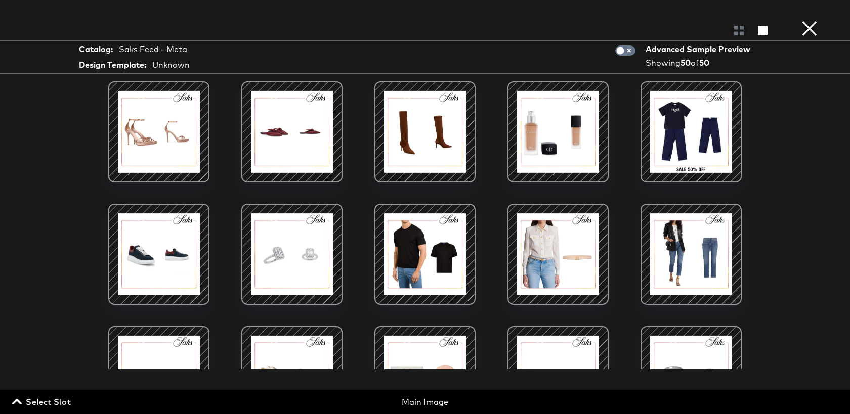
click at [44, 400] on span "Select Slot" at bounding box center [42, 402] width 57 height 14
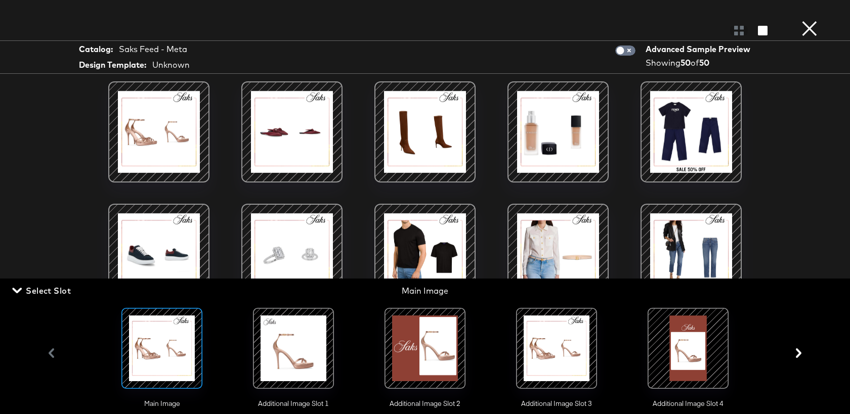
click at [432, 369] on div at bounding box center [425, 348] width 69 height 69
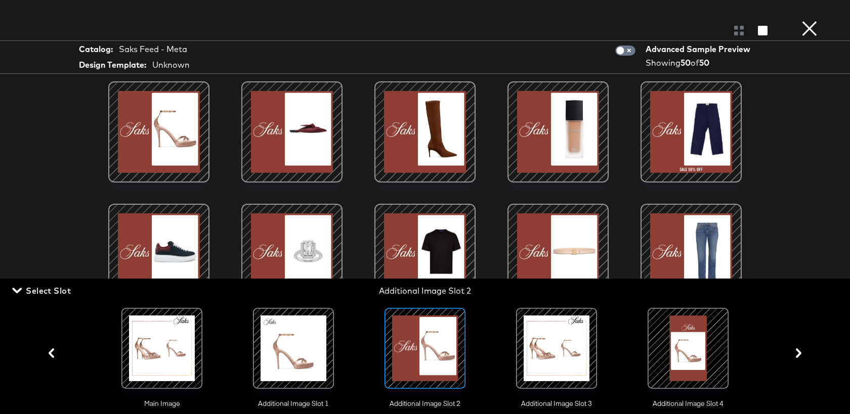
click at [75, 158] on div at bounding box center [425, 225] width 749 height 288
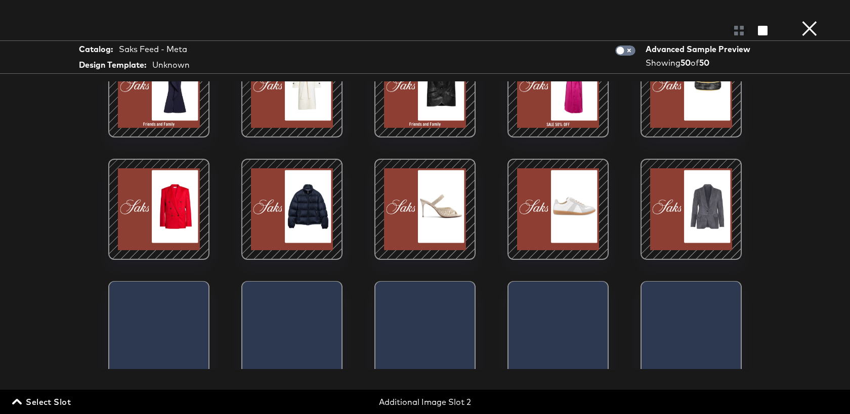
scroll to position [817, 0]
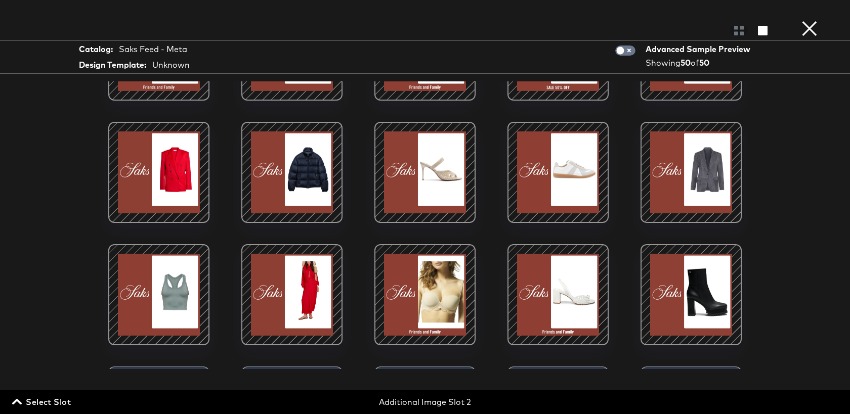
click at [48, 405] on span "Select Slot" at bounding box center [42, 402] width 57 height 14
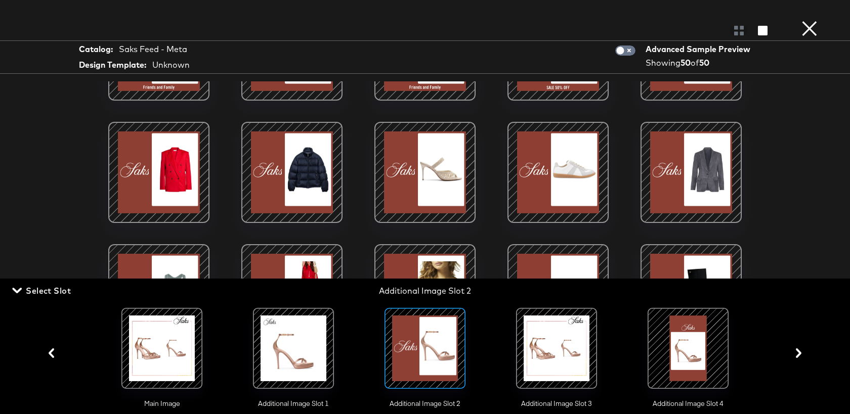
click at [167, 360] on div at bounding box center [162, 348] width 69 height 69
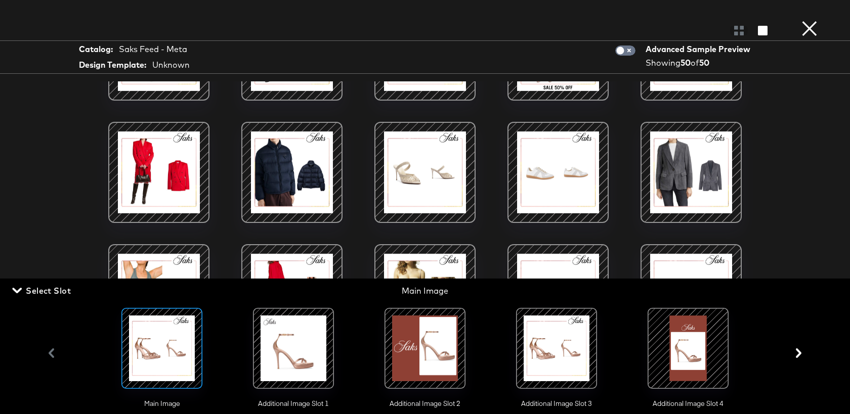
click at [75, 217] on div at bounding box center [425, 225] width 749 height 288
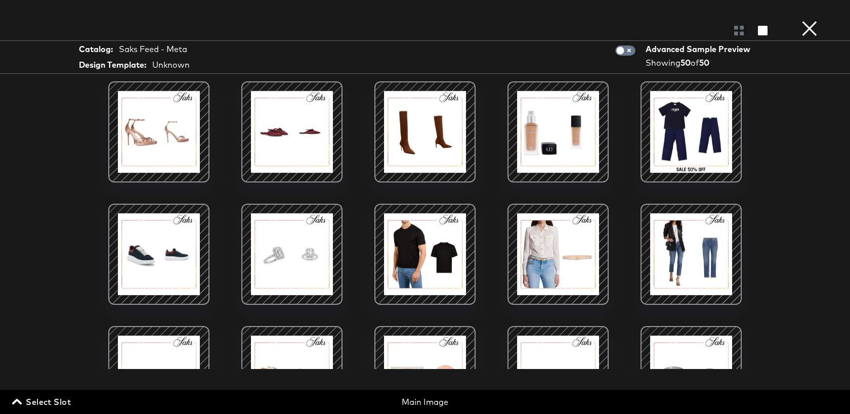
scroll to position [0, 0]
click at [811, 20] on button "×" at bounding box center [810, 10] width 20 height 20
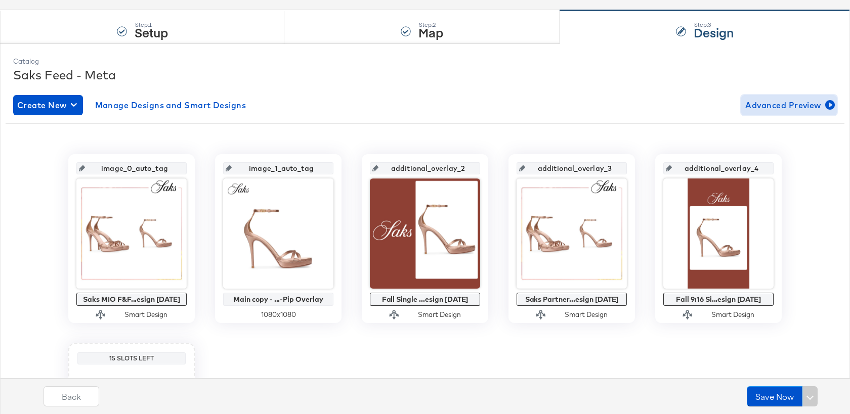
scroll to position [87, 0]
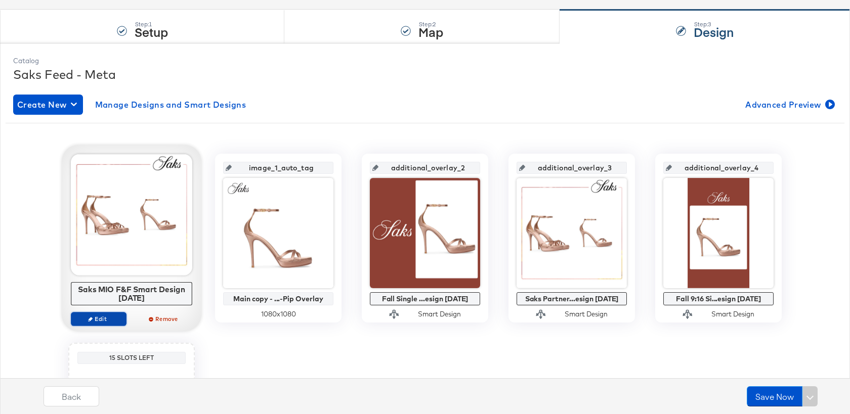
click at [110, 323] on span "Edit" at bounding box center [98, 319] width 47 height 8
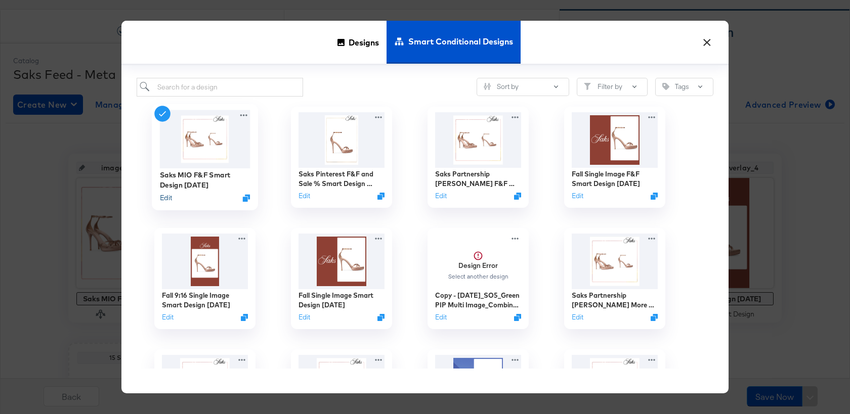
click at [167, 196] on button "Edit" at bounding box center [166, 198] width 12 height 10
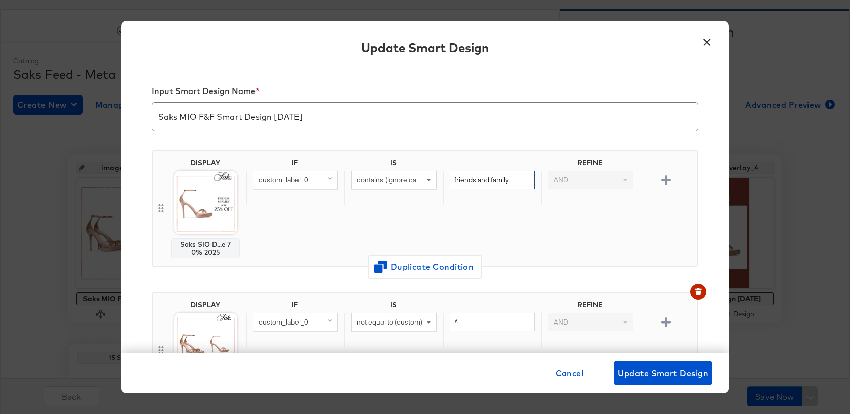
click at [465, 175] on input "friends and family" at bounding box center [492, 180] width 85 height 19
paste input "21635040"
click at [473, 185] on input "21635040" at bounding box center [492, 180] width 85 height 19
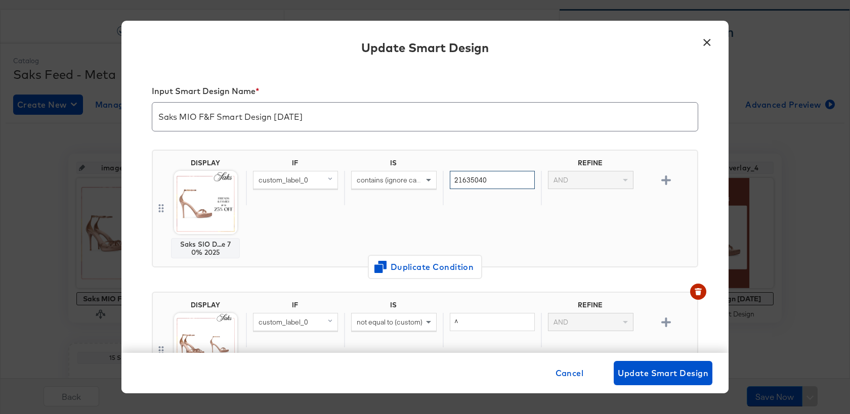
click at [473, 185] on input "21635040" at bounding box center [492, 180] width 85 height 19
type input "F"
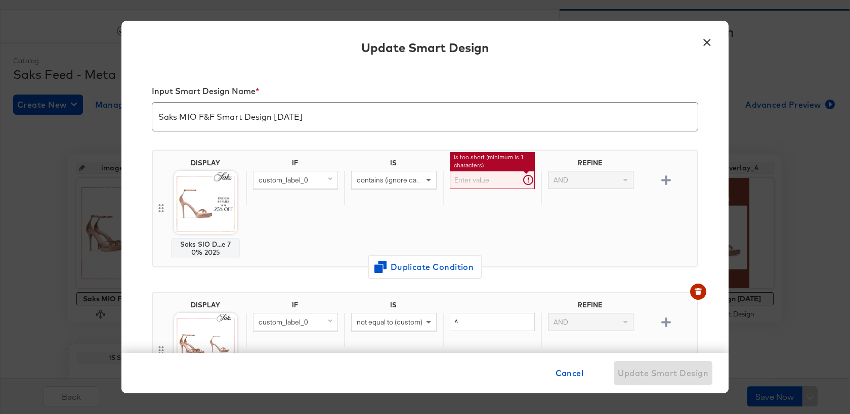
paste input "Friends and Family"
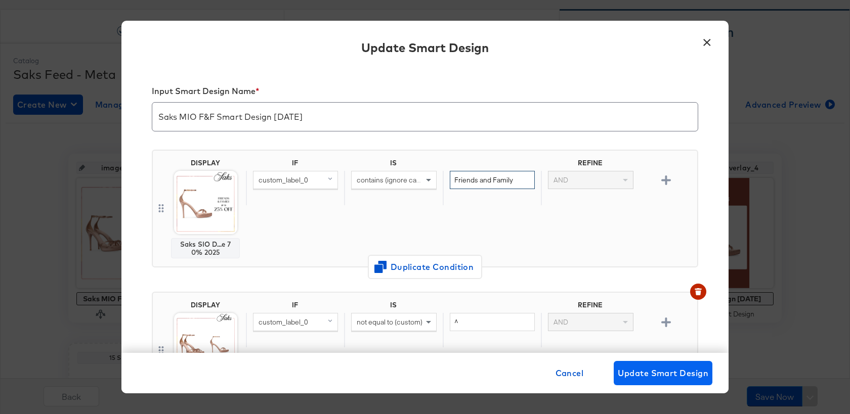
type input "Friends and Family"
click at [642, 376] on span "Update Smart Design" at bounding box center [663, 373] width 91 height 14
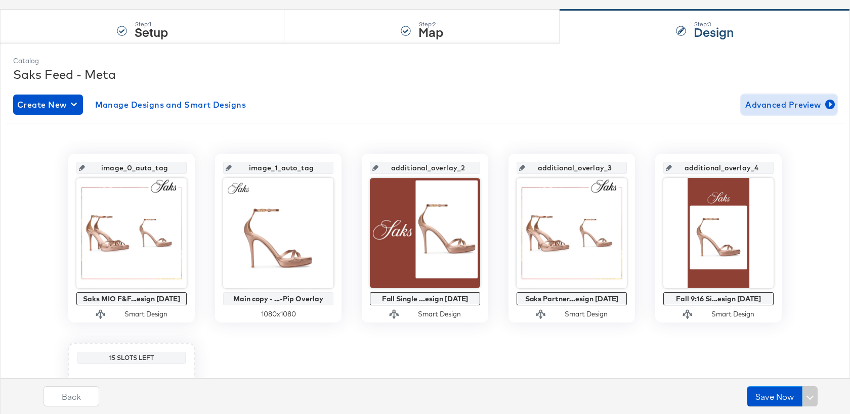
click at [766, 104] on span "Advanced Preview" at bounding box center [789, 105] width 88 height 14
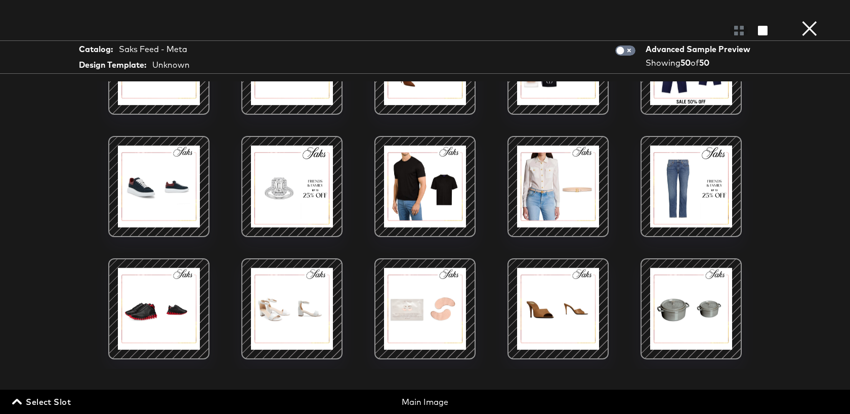
scroll to position [0, 0]
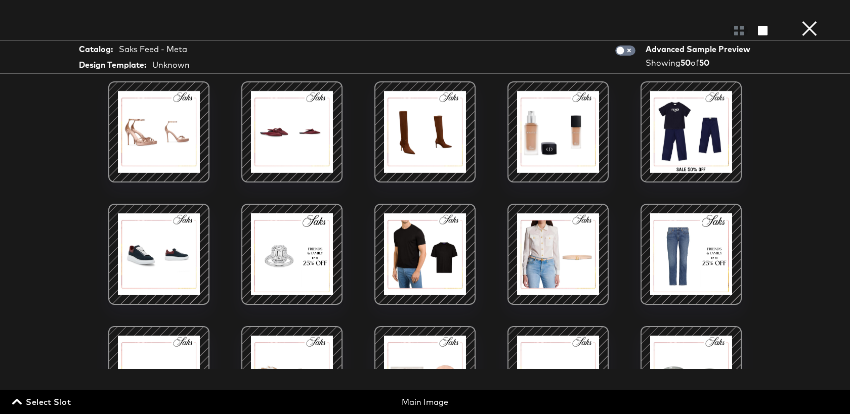
click at [807, 20] on button "×" at bounding box center [810, 10] width 20 height 20
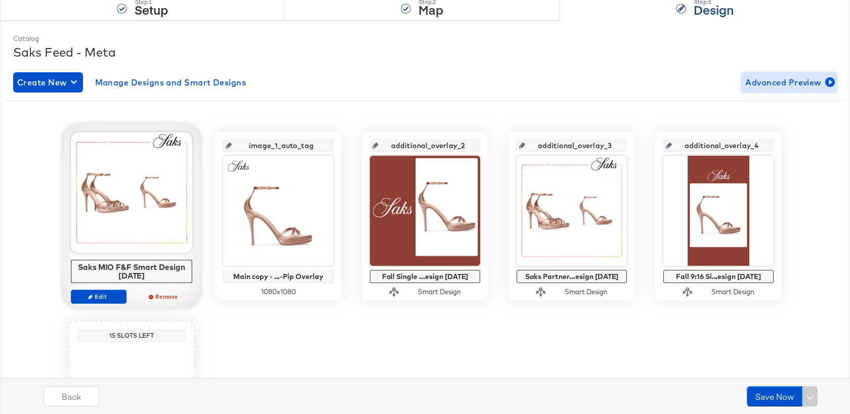
scroll to position [109, 0]
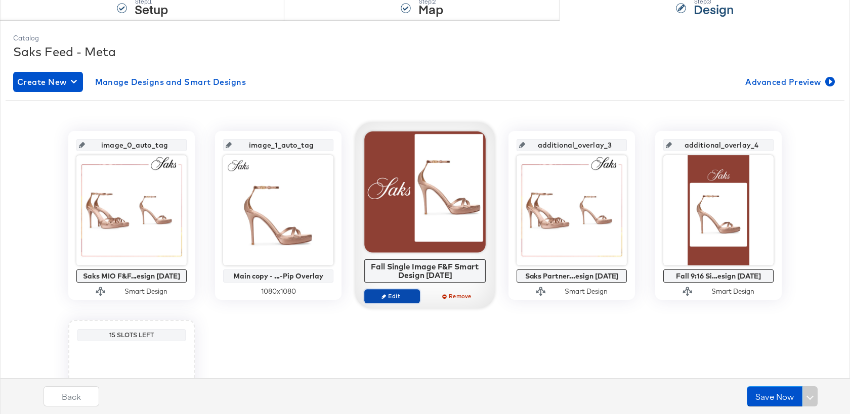
click at [413, 294] on span "Edit" at bounding box center [392, 297] width 47 height 8
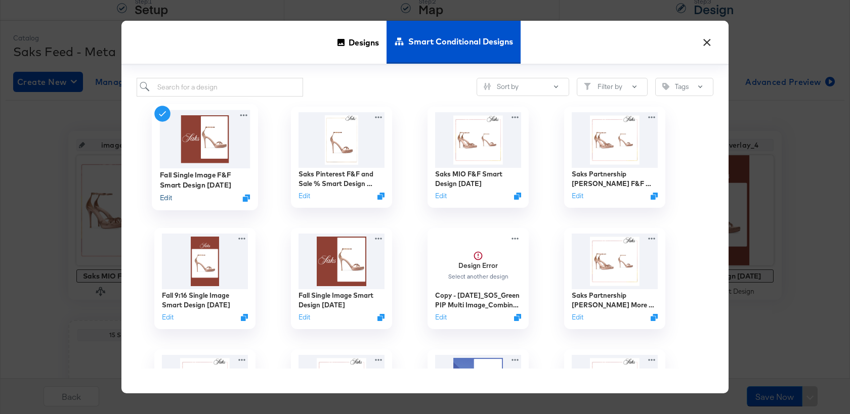
click at [172, 200] on button "Edit" at bounding box center [166, 198] width 12 height 10
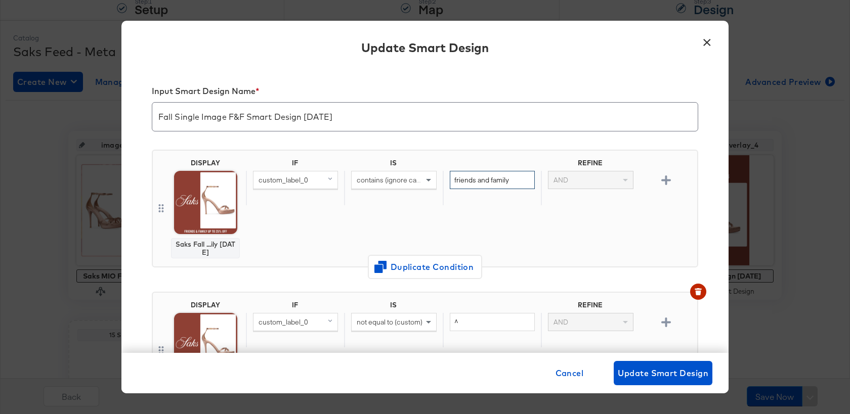
click at [479, 183] on input "friends and family" at bounding box center [492, 180] width 85 height 19
click at [386, 179] on span "contains (ignore case)" at bounding box center [391, 180] width 69 height 9
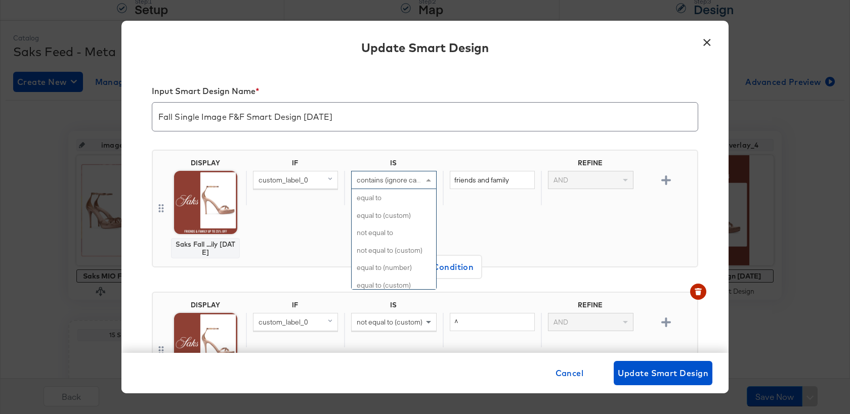
scroll to position [413, 0]
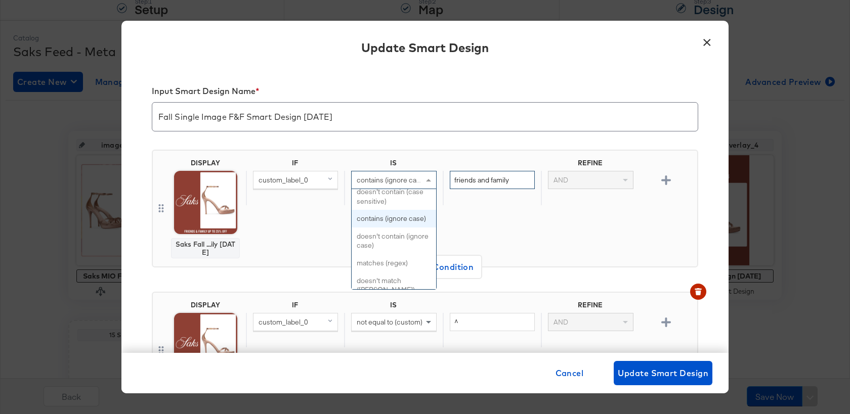
click at [507, 181] on input "friends and family" at bounding box center [492, 180] width 85 height 19
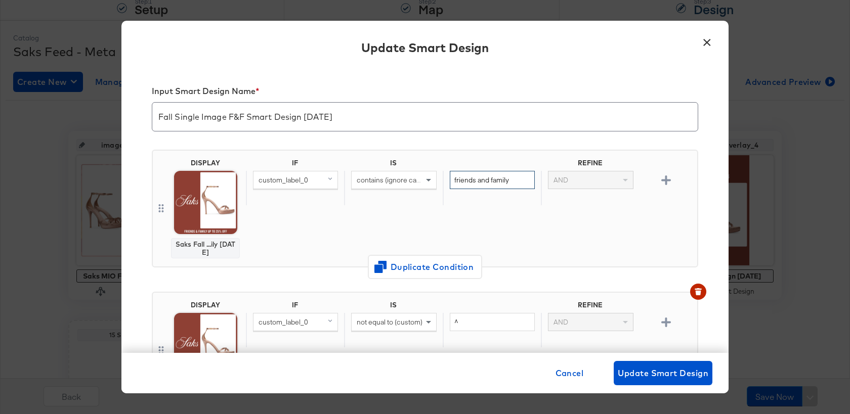
click at [507, 181] on input "friends and family" at bounding box center [492, 180] width 85 height 19
paste input "Friends and F"
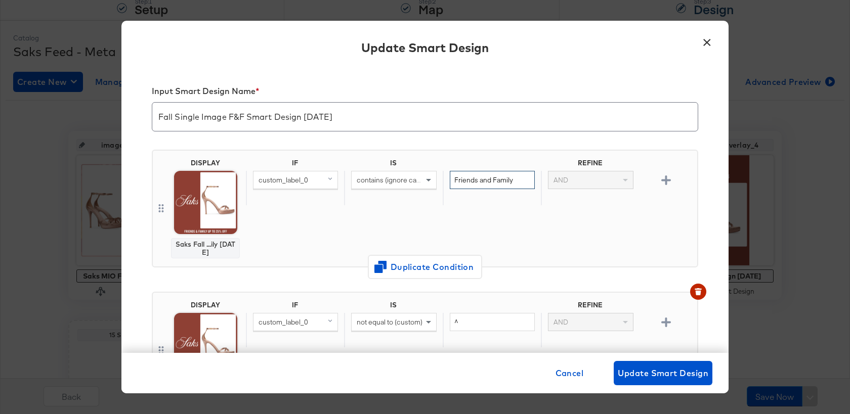
type input "Friends and Family"
click at [721, 203] on div "Input Smart Design Name * Fall Single Image F&F Smart Design [DATE] DISPLAY Sak…" at bounding box center [424, 210] width 607 height 285
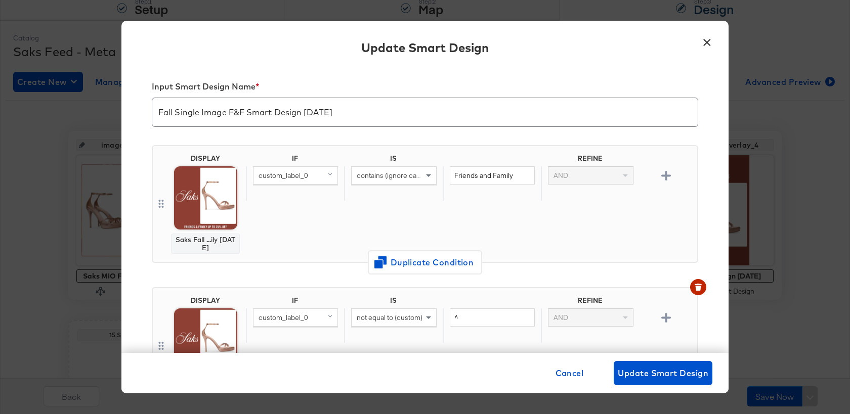
scroll to position [9, 0]
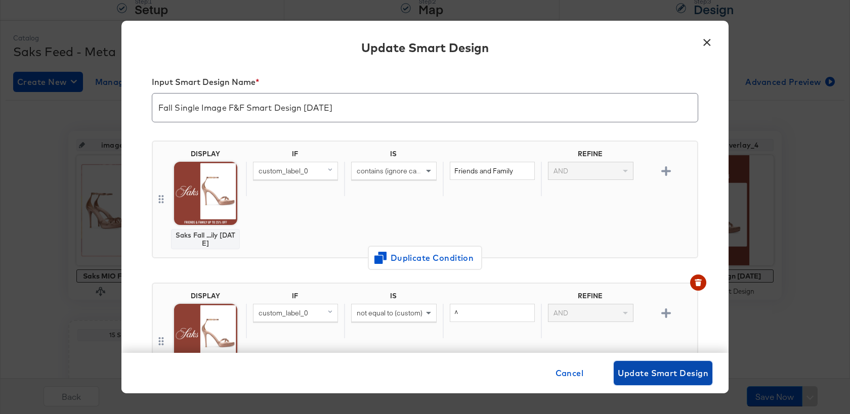
click at [661, 369] on span "Update Smart Design" at bounding box center [663, 373] width 91 height 14
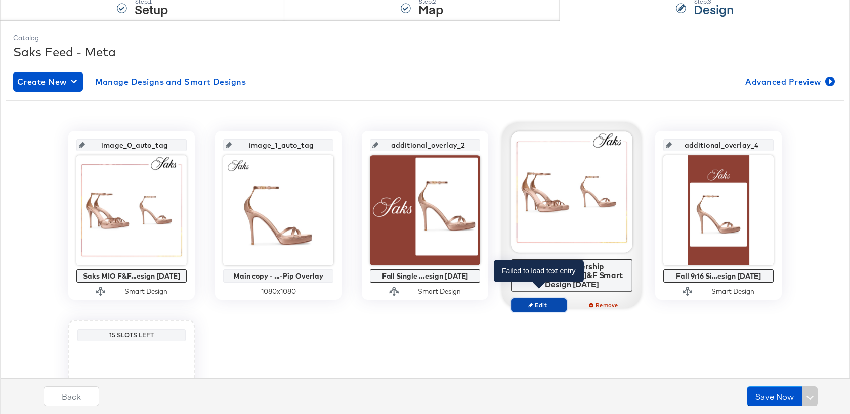
click at [548, 302] on span "Edit" at bounding box center [539, 306] width 47 height 8
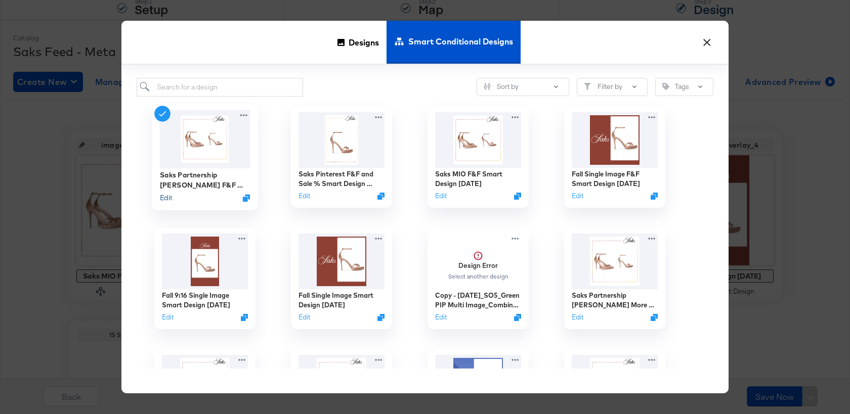
click at [164, 196] on button "Edit" at bounding box center [166, 198] width 12 height 10
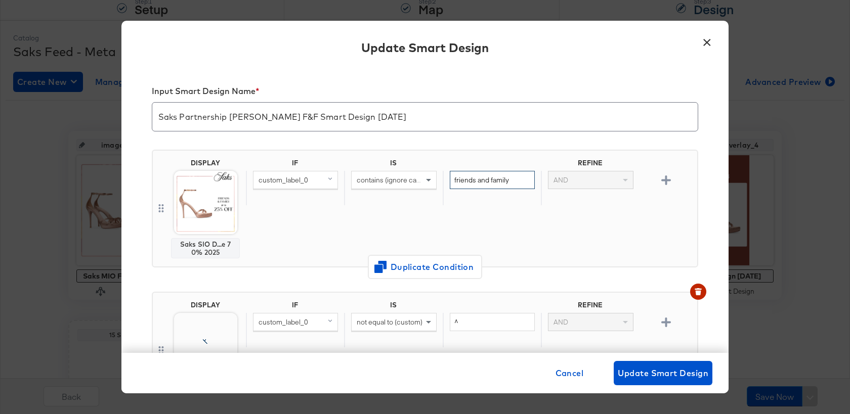
click at [466, 181] on input "friends and family" at bounding box center [492, 180] width 85 height 19
paste input "Friends and F"
type input "Friends and Family"
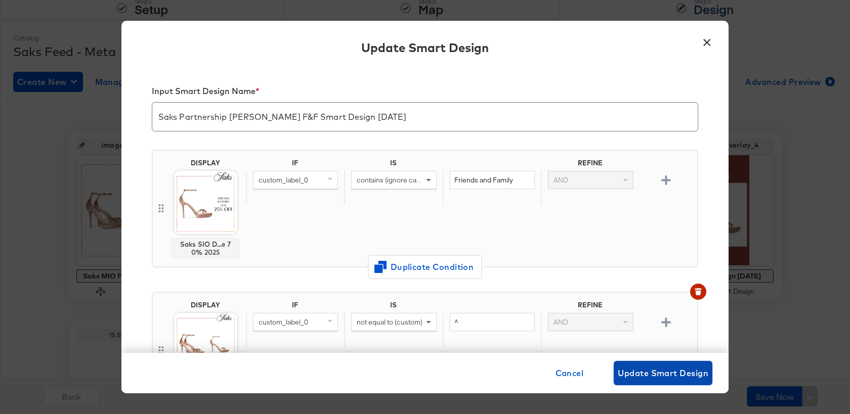
click at [662, 374] on span "Update Smart Design" at bounding box center [663, 373] width 91 height 14
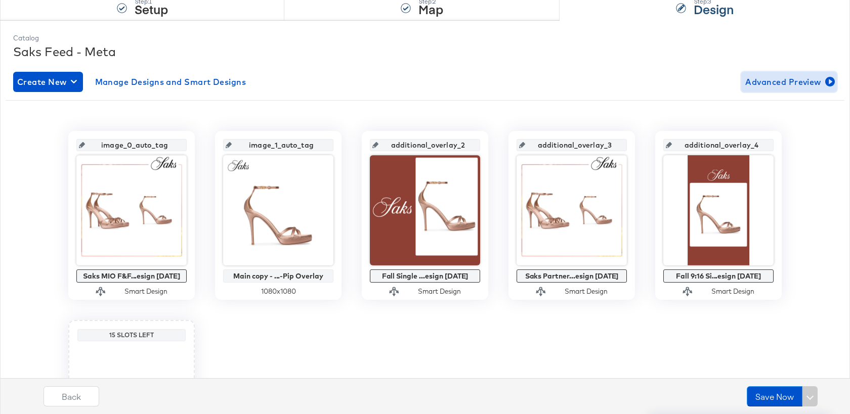
click at [796, 80] on span "Advanced Preview" at bounding box center [789, 82] width 88 height 14
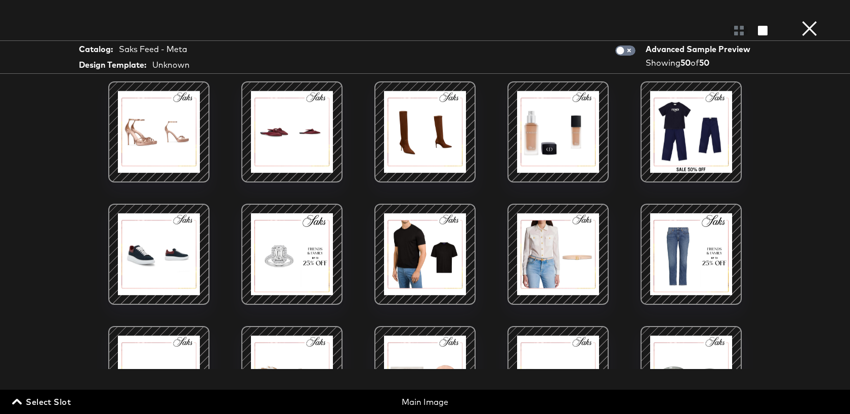
click at [63, 401] on span "Select Slot" at bounding box center [42, 402] width 57 height 14
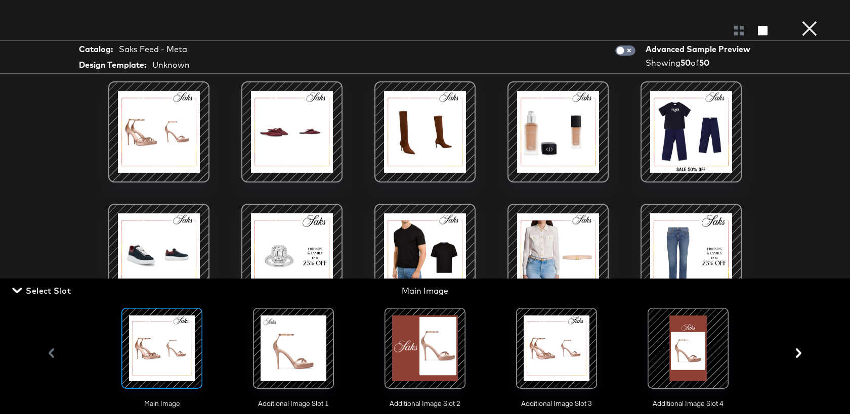
click at [441, 368] on div at bounding box center [425, 348] width 69 height 69
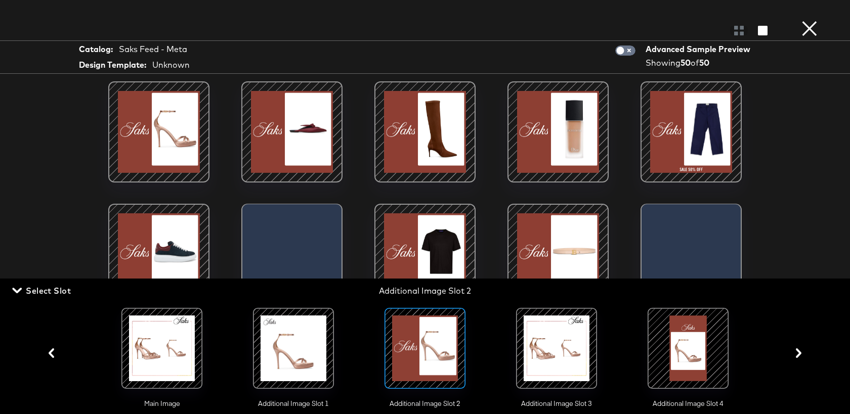
click at [63, 174] on div at bounding box center [425, 225] width 749 height 288
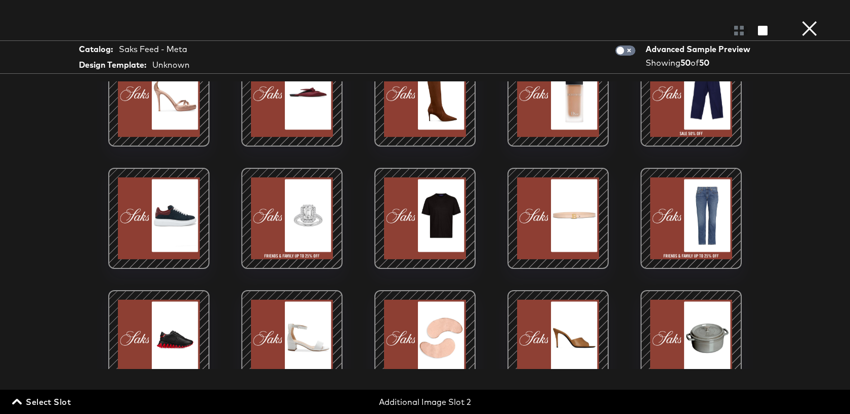
scroll to position [0, 0]
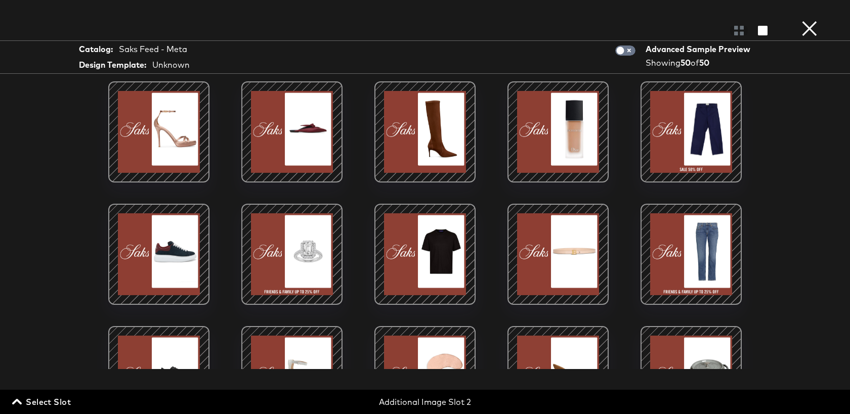
click at [810, 20] on button "×" at bounding box center [810, 10] width 20 height 20
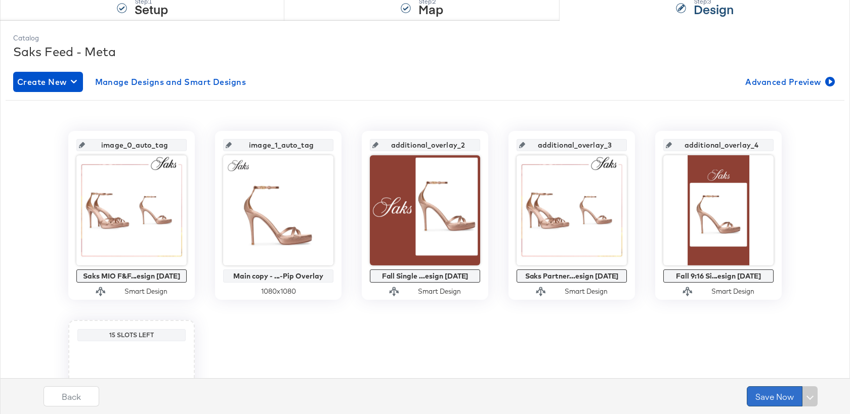
click at [765, 400] on button "Save Now" at bounding box center [775, 397] width 56 height 20
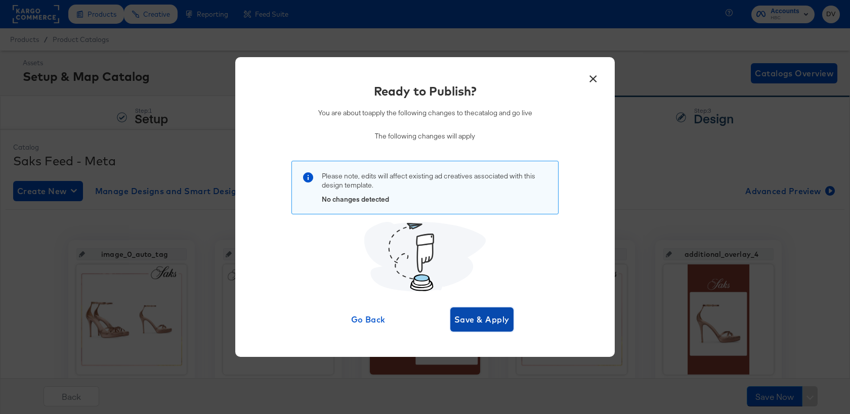
click at [490, 324] on span "Save & Apply" at bounding box center [481, 320] width 55 height 14
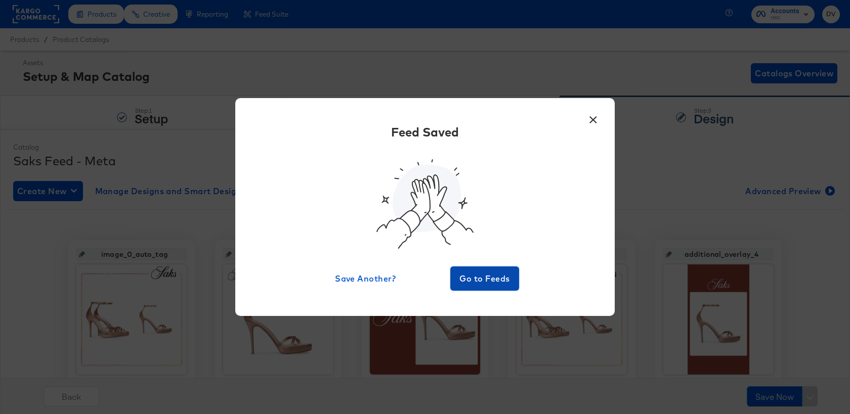
click at [488, 268] on button "Go to Feeds" at bounding box center [484, 279] width 69 height 24
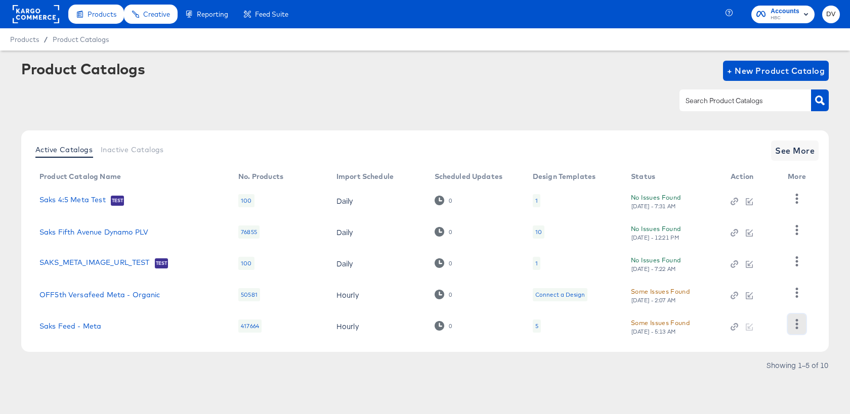
click at [792, 327] on button "button" at bounding box center [797, 324] width 18 height 20
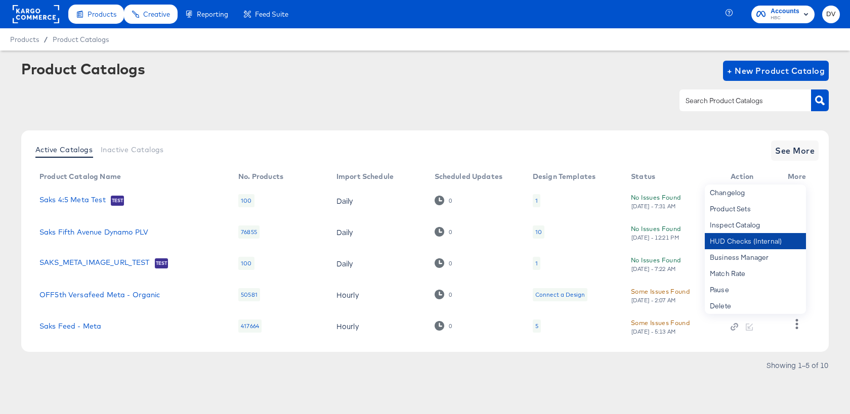
click at [720, 247] on div "HUD Checks (Internal)" at bounding box center [755, 241] width 101 height 16
click at [790, 147] on span "See More" at bounding box center [794, 151] width 39 height 14
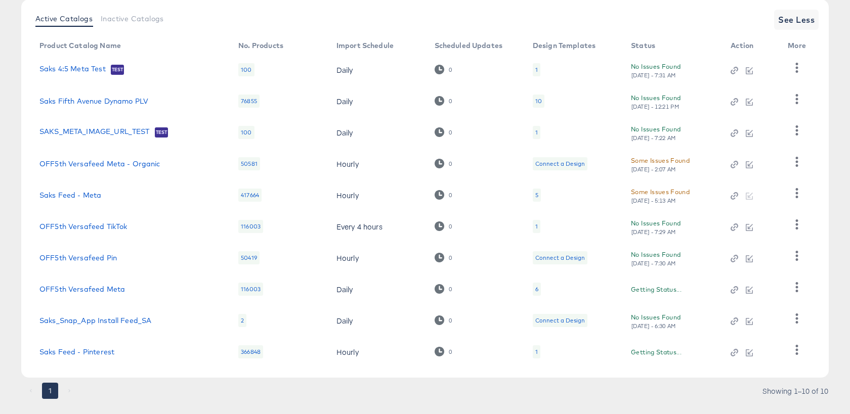
scroll to position [151, 0]
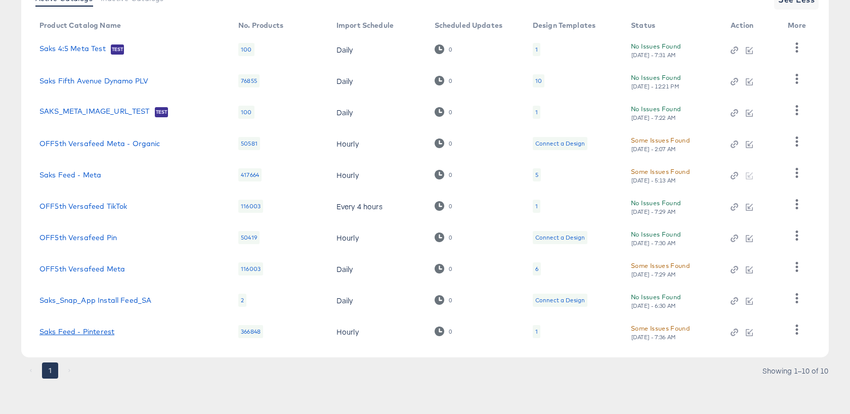
click at [107, 332] on link "Saks Feed - Pinterest" at bounding box center [76, 332] width 75 height 8
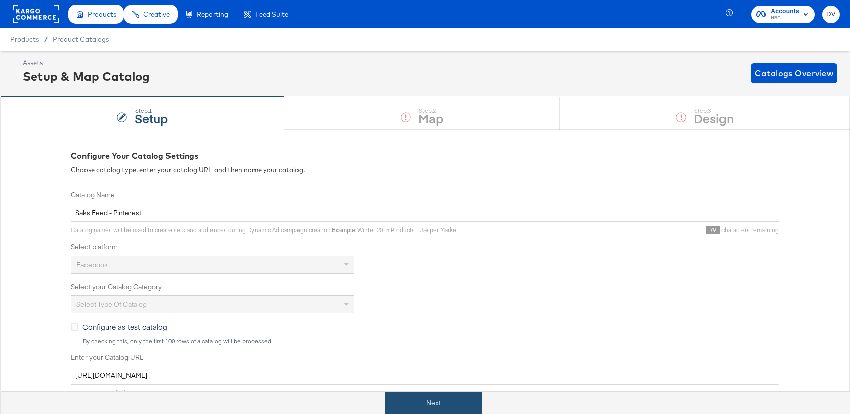
click at [460, 404] on button "Next" at bounding box center [433, 403] width 97 height 23
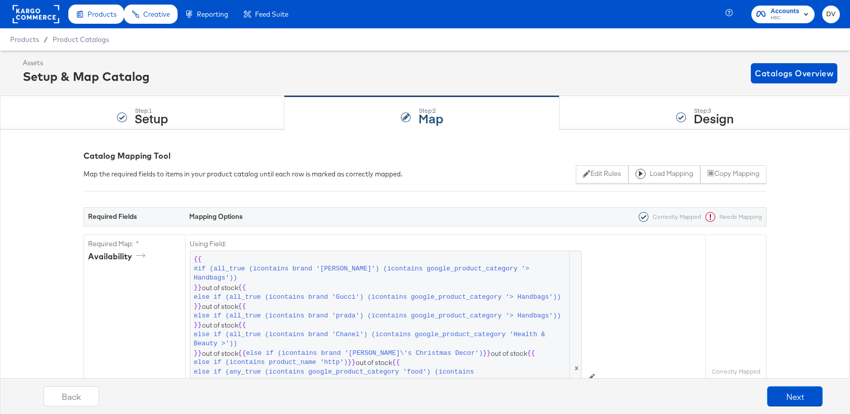
click at [631, 113] on div "Step: 3 Design" at bounding box center [705, 113] width 290 height 33
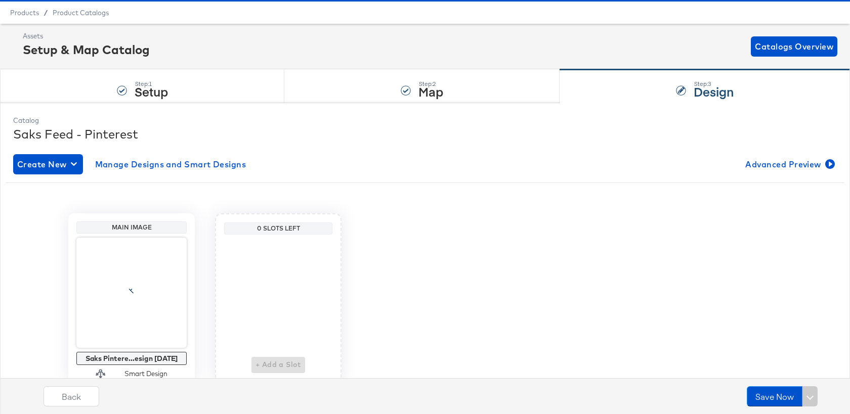
scroll to position [68, 0]
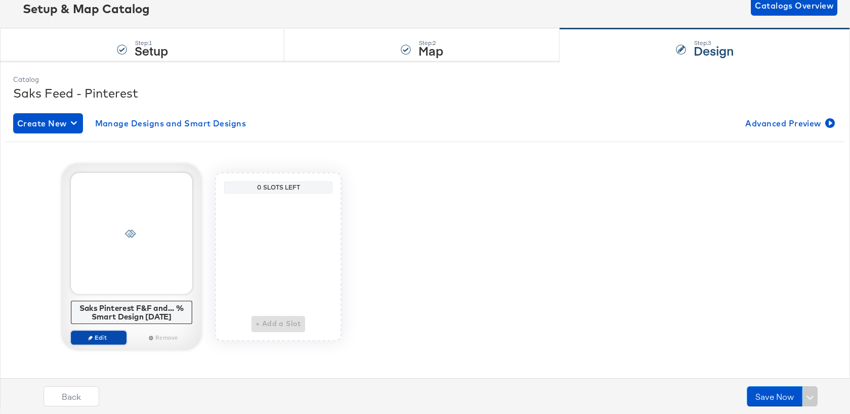
click at [97, 337] on span "Edit" at bounding box center [98, 338] width 47 height 8
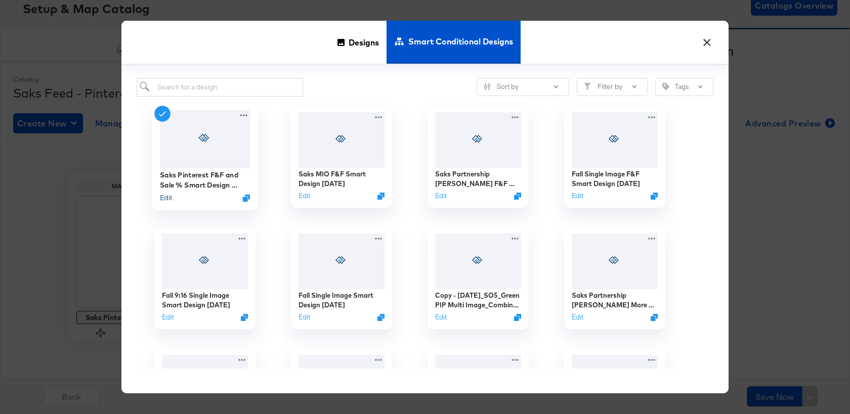
click at [164, 196] on button "Edit" at bounding box center [166, 198] width 12 height 10
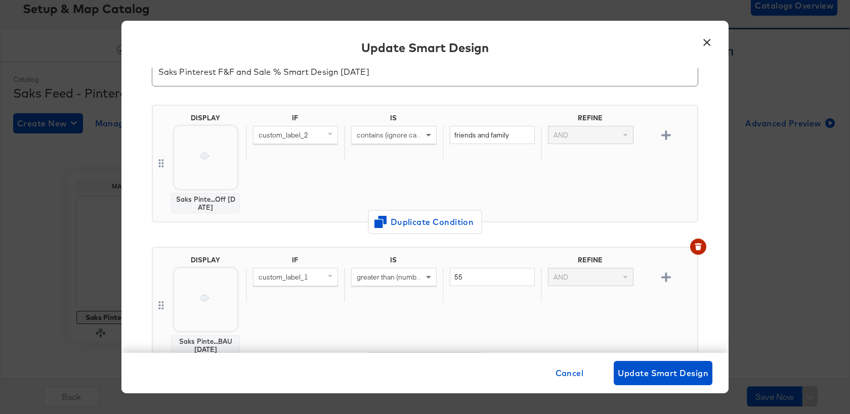
scroll to position [48, 0]
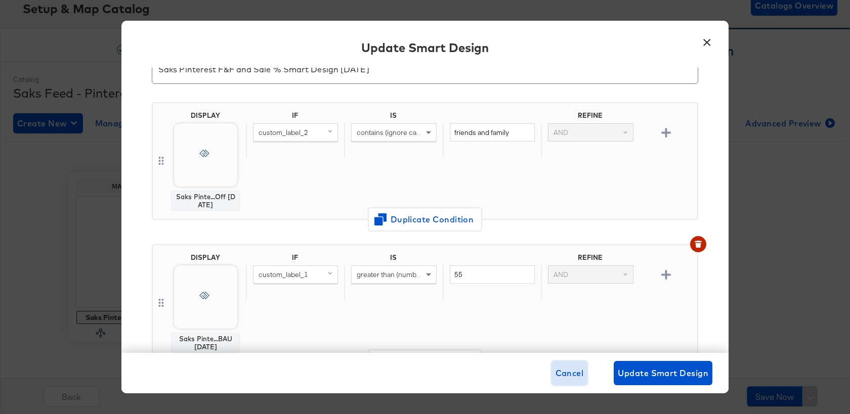
click at [572, 375] on span "Cancel" at bounding box center [570, 373] width 28 height 14
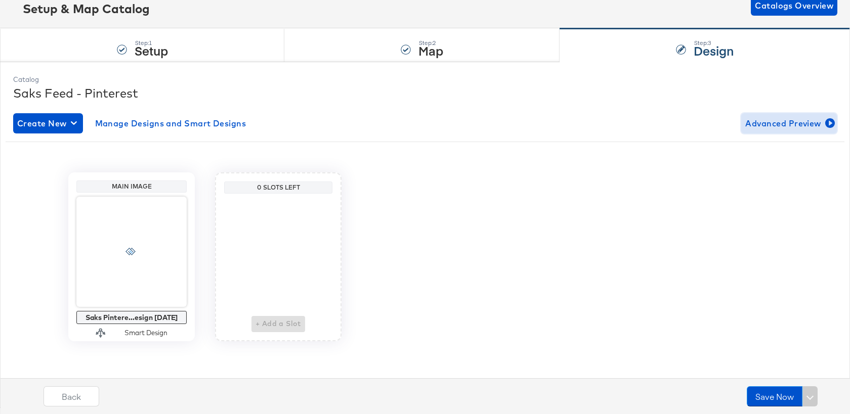
click at [766, 127] on span "Advanced Preview" at bounding box center [789, 123] width 88 height 14
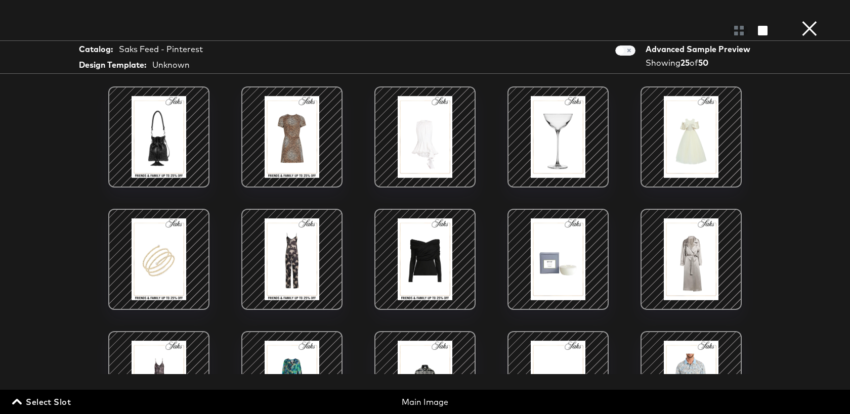
click at [812, 20] on button "×" at bounding box center [810, 10] width 20 height 20
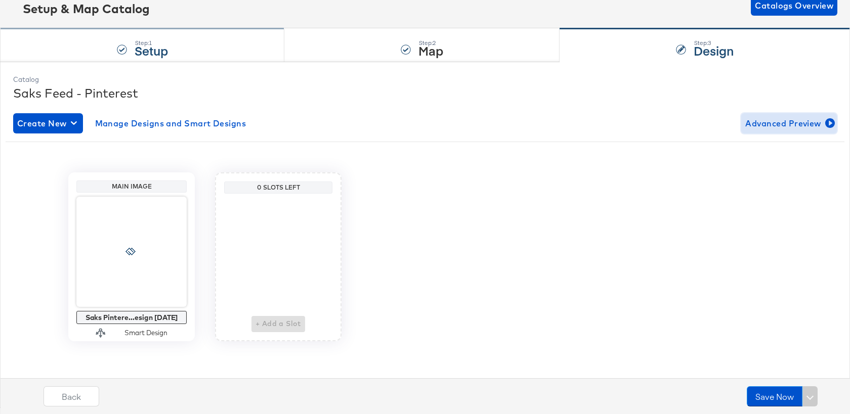
scroll to position [0, 0]
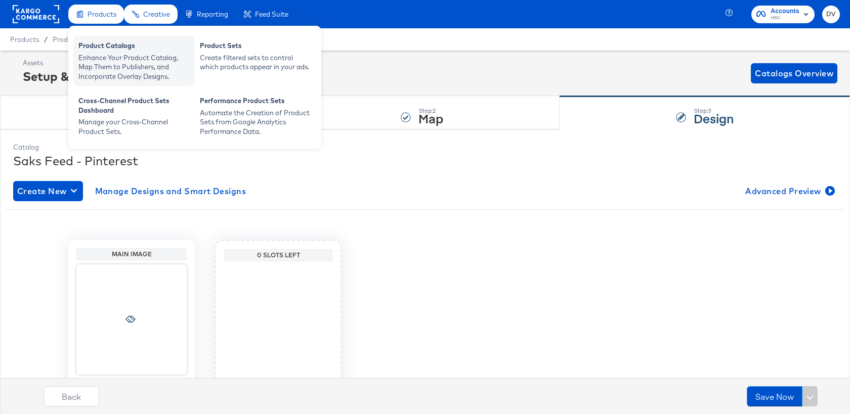
click at [92, 55] on div "Enhance Your Product Catalog, Map Them to Publishers, and Incorporate Overlay D…" at bounding box center [133, 67] width 111 height 28
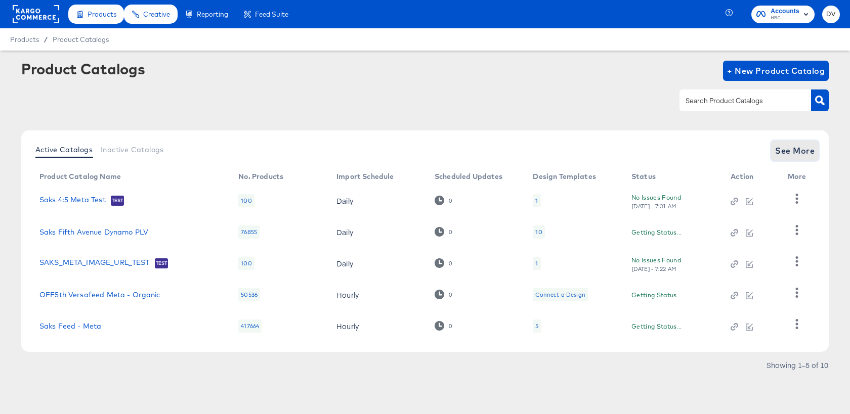
click at [778, 142] on button "See More" at bounding box center [795, 151] width 48 height 20
